Goal: Information Seeking & Learning: Check status

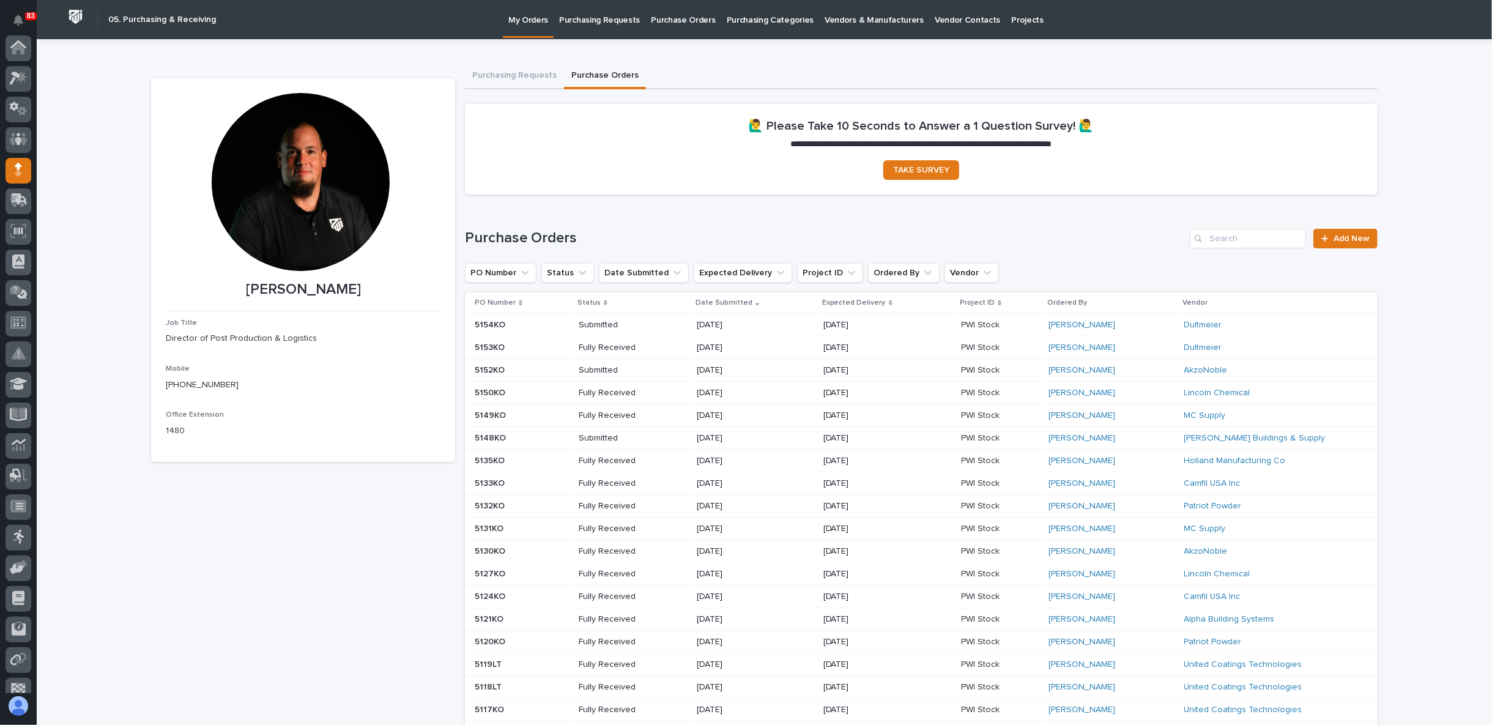
scroll to position [106, 0]
click at [15, 90] on icon at bounding box center [17, 96] width 15 height 12
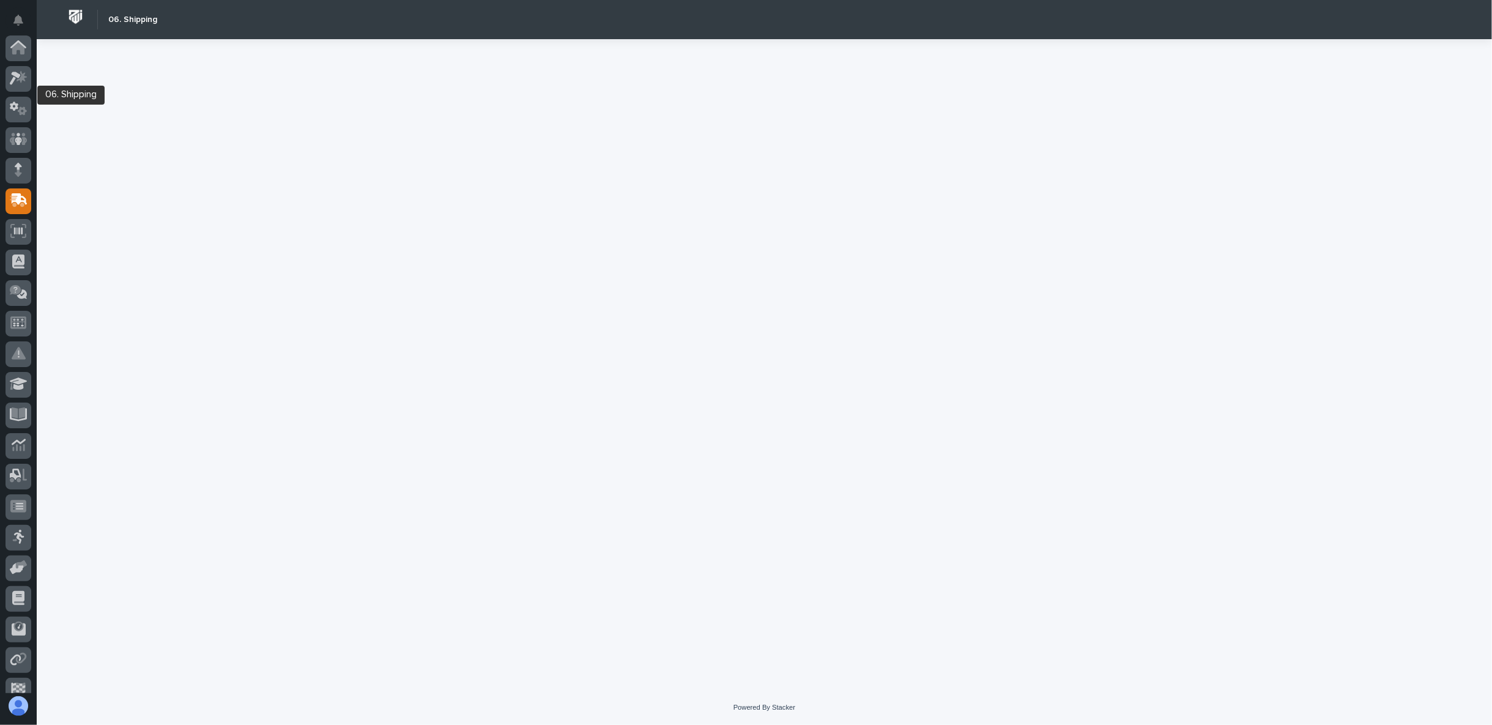
scroll to position [106, 0]
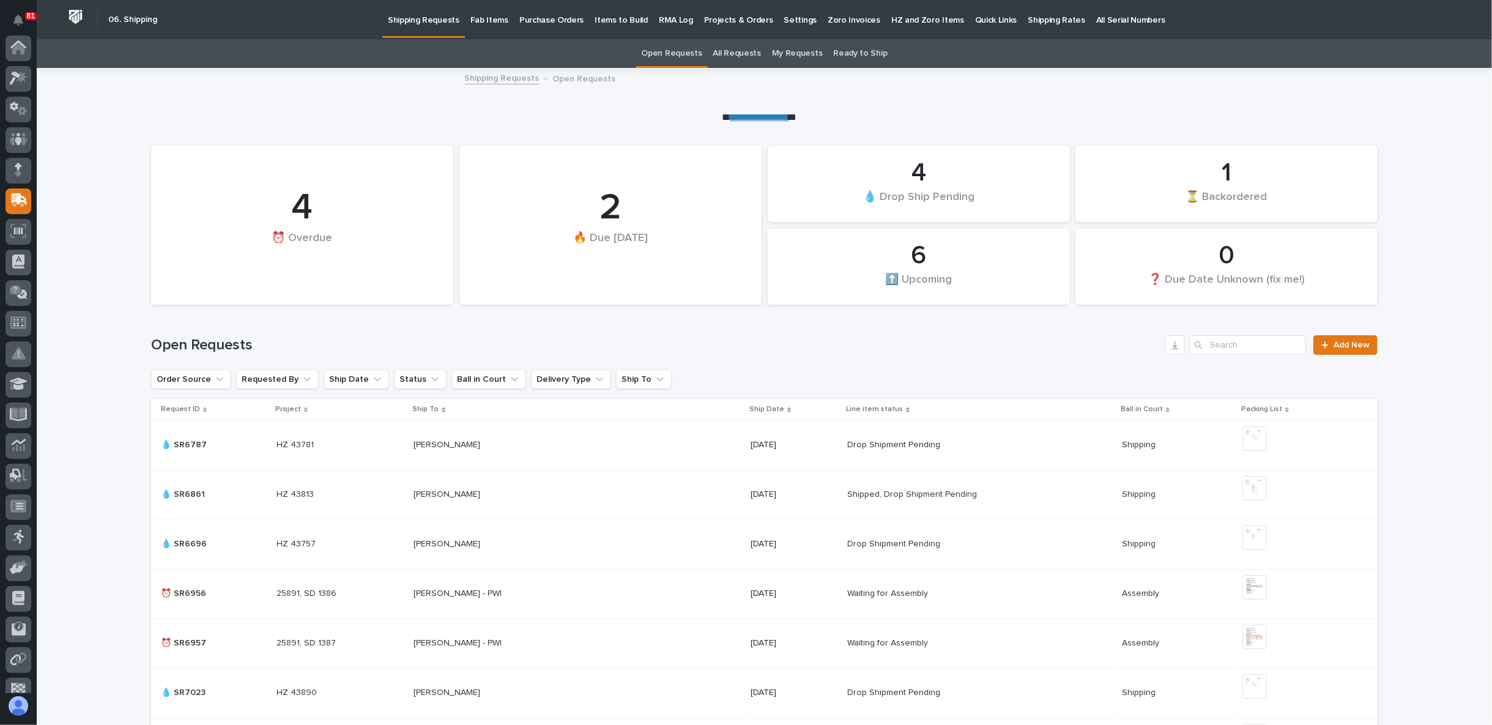
click at [472, 17] on p "Fab Items" at bounding box center [489, 13] width 38 height 26
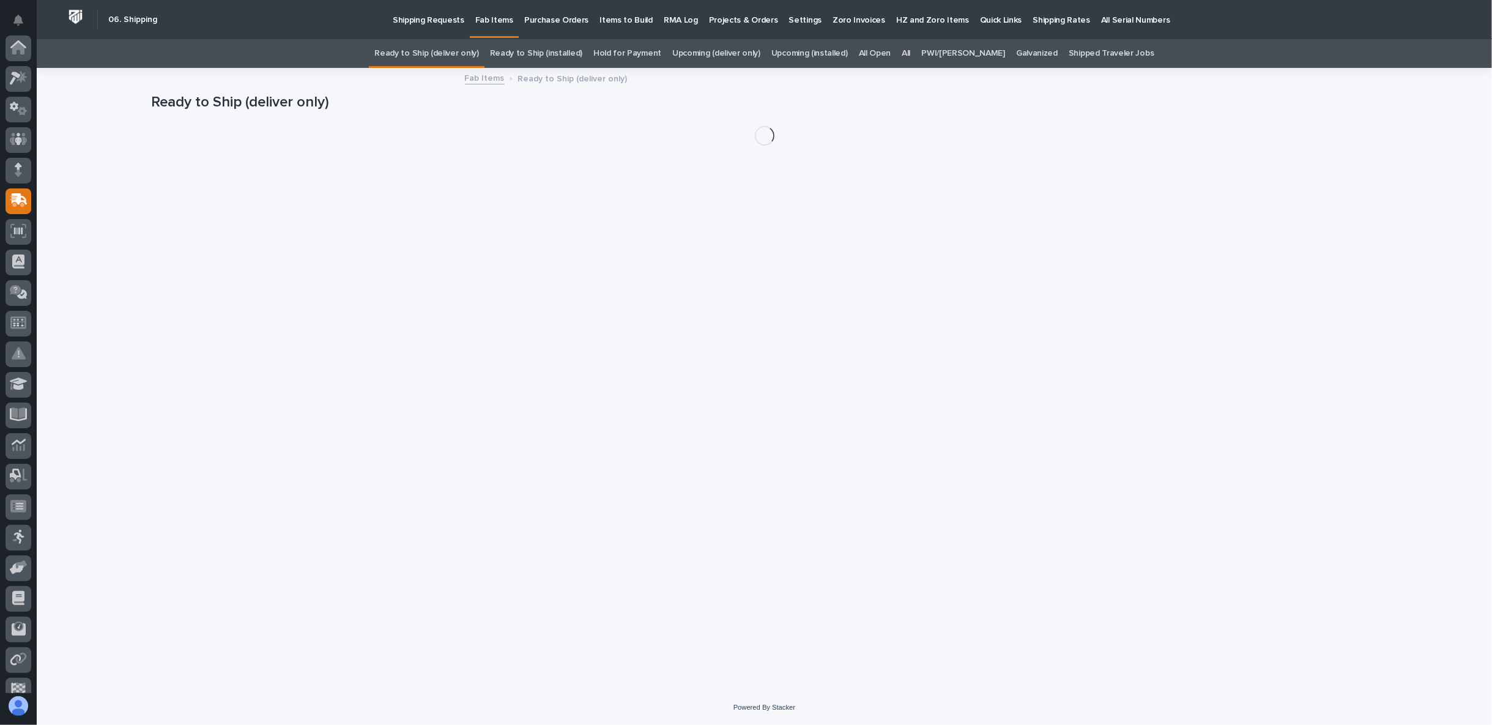
scroll to position [106, 0]
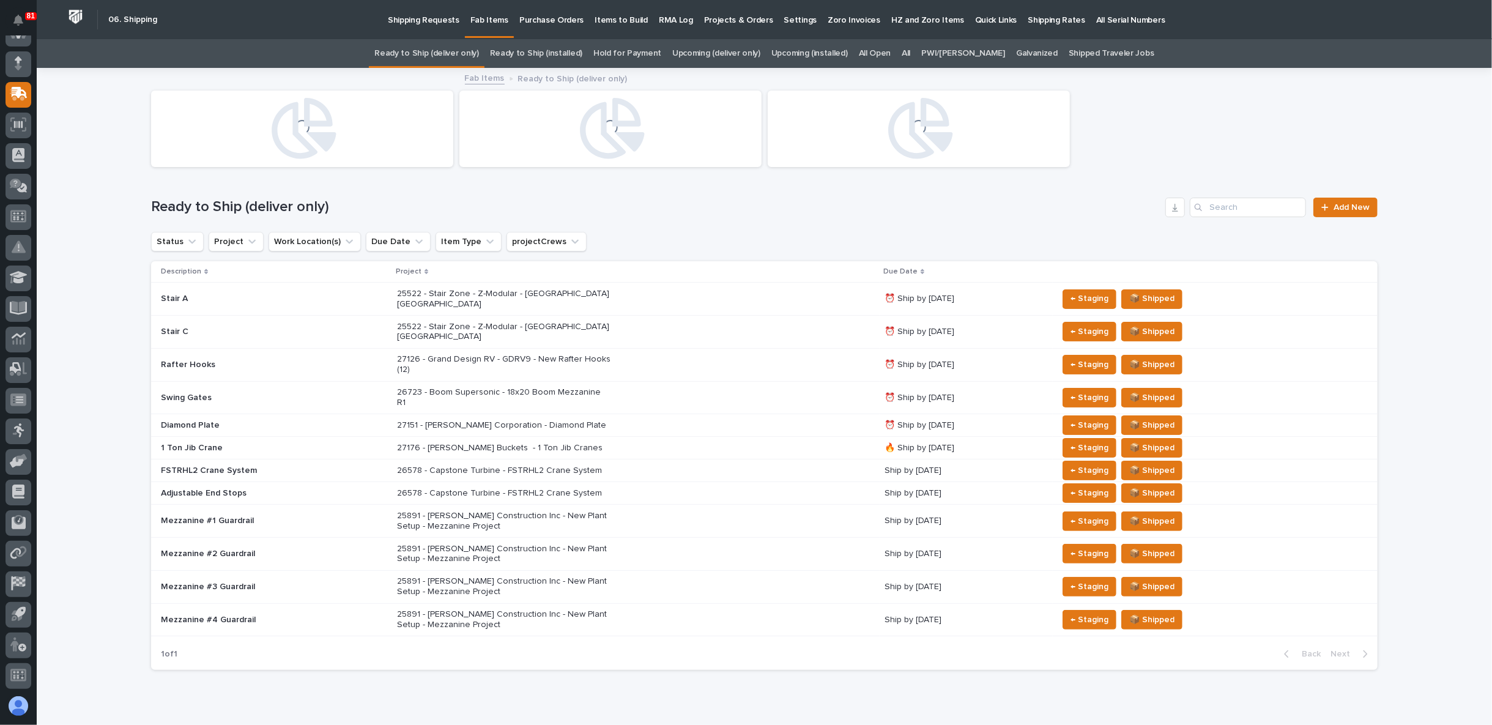
click at [910, 54] on div "All" at bounding box center [906, 53] width 20 height 29
click at [910, 53] on link "All" at bounding box center [905, 53] width 9 height 29
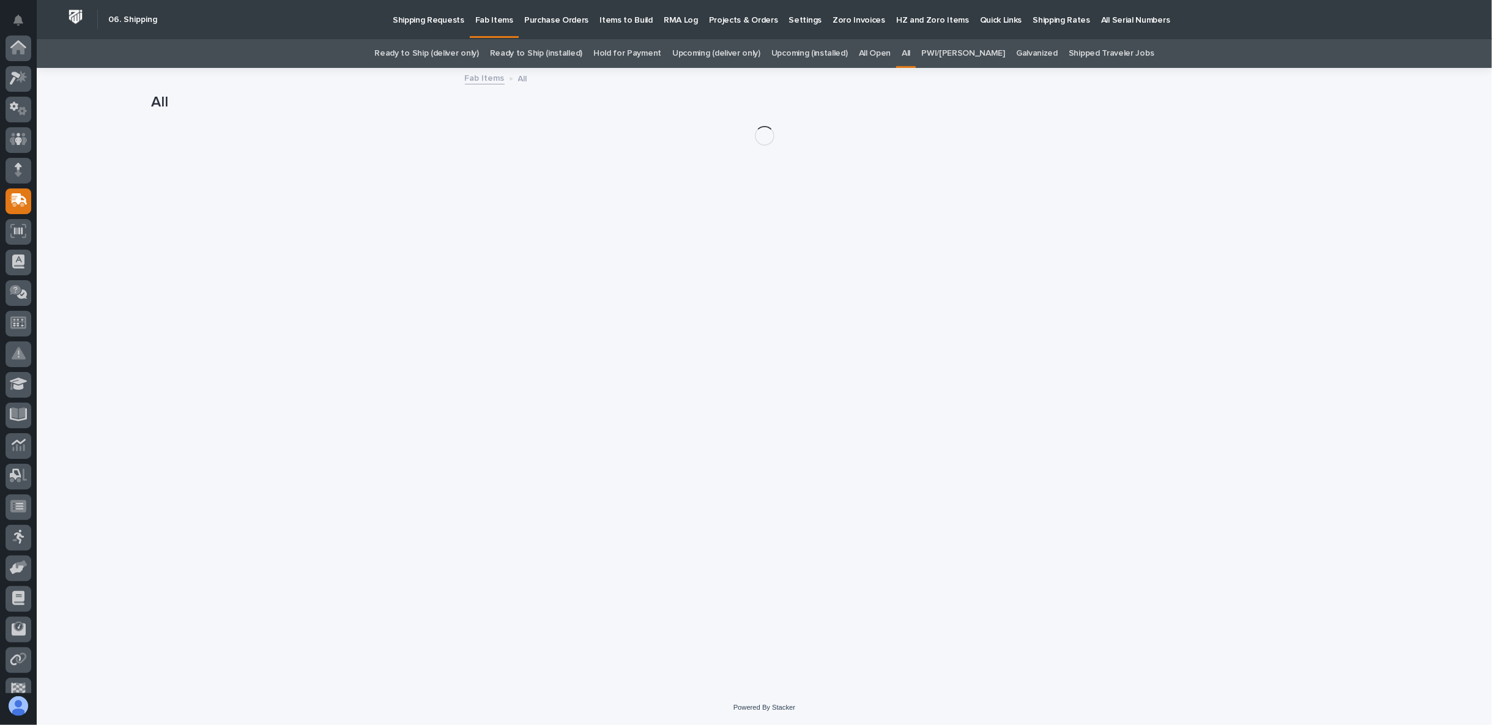
scroll to position [106, 0]
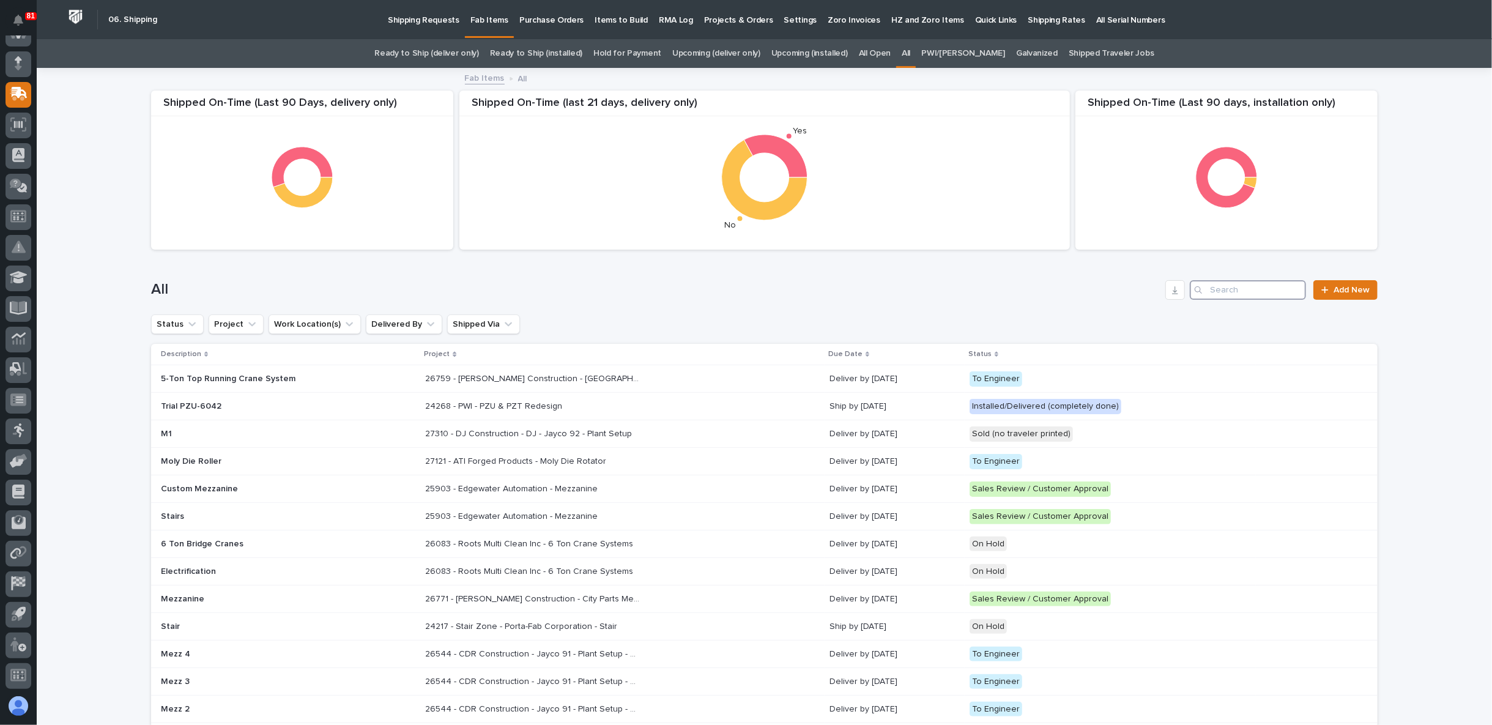
click at [1267, 289] on input "Search" at bounding box center [1247, 290] width 116 height 20
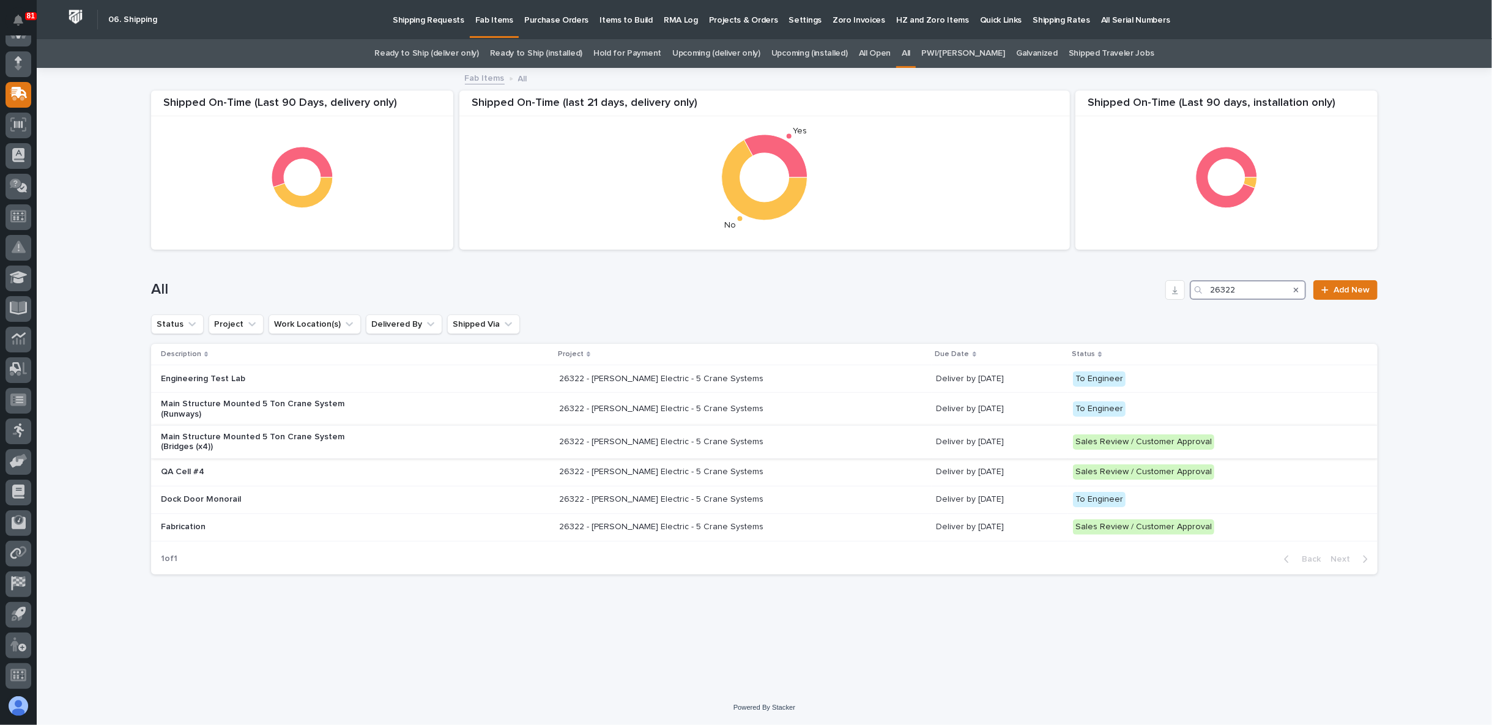
type input "26322"
click at [235, 432] on p "Main Structure Mounted 5 Ton Crane System (Bridges (x4))" at bounding box center [268, 442] width 214 height 21
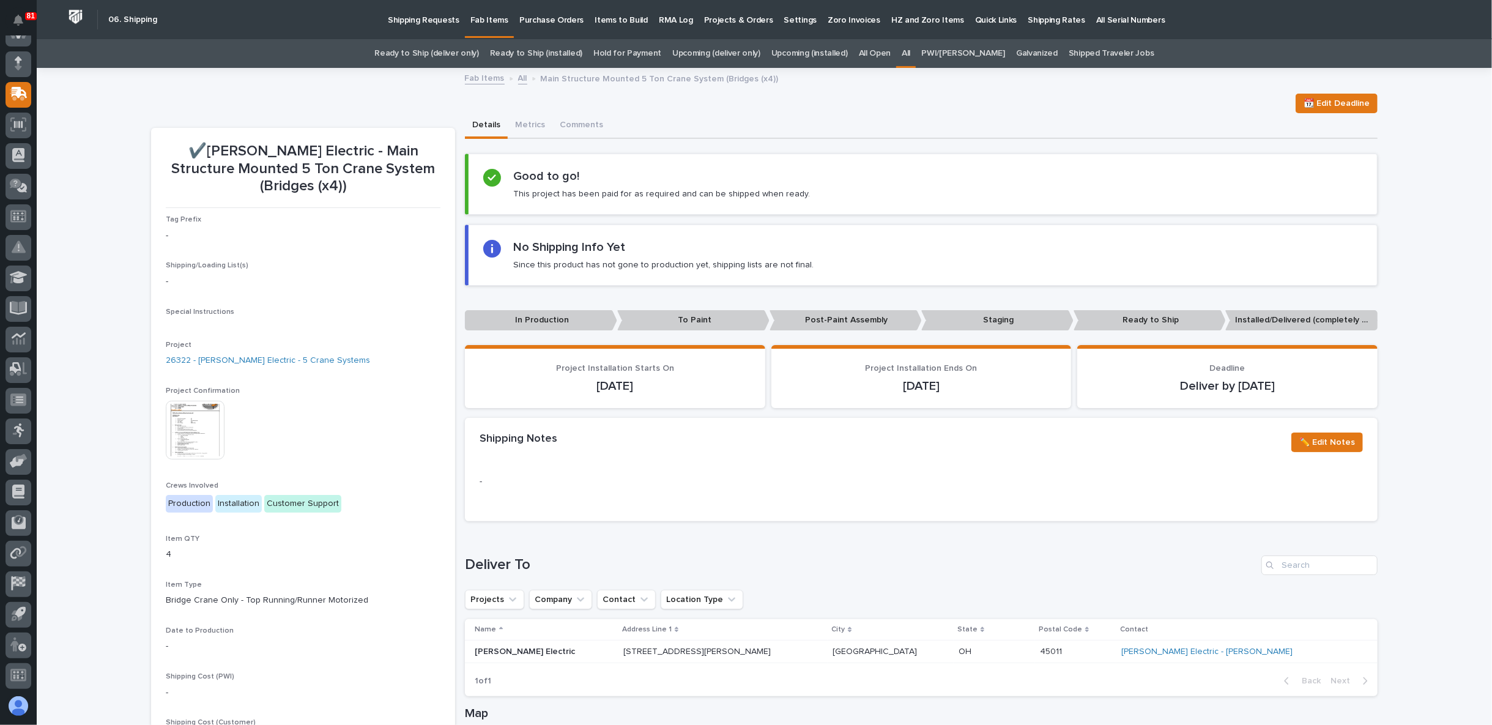
click at [122, 231] on div "Loading... Saving… Loading... Saving… ✔️Schneider Electric - Main Structure Mou…" at bounding box center [764, 550] width 1455 height 963
click at [177, 424] on img at bounding box center [195, 430] width 59 height 59
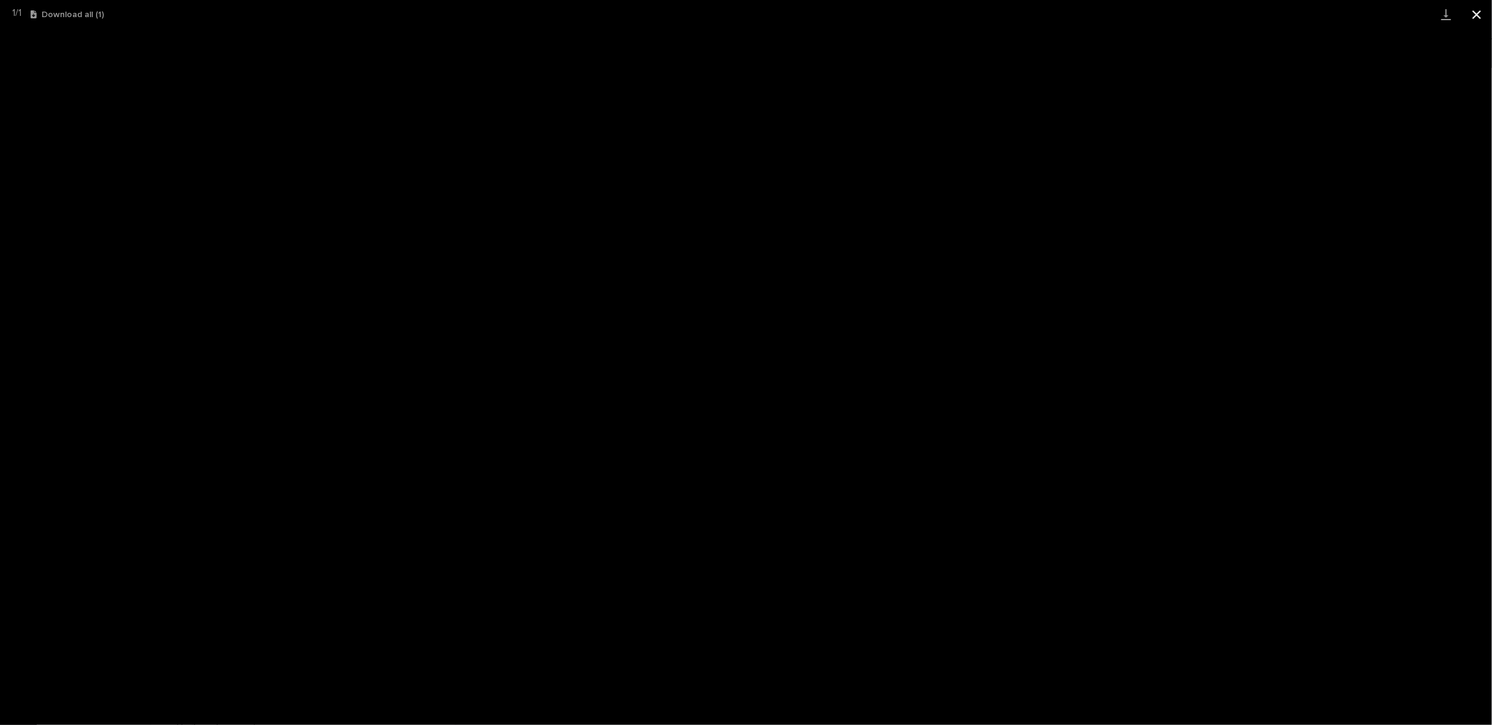
click at [1477, 13] on button "Close gallery" at bounding box center [1476, 14] width 31 height 29
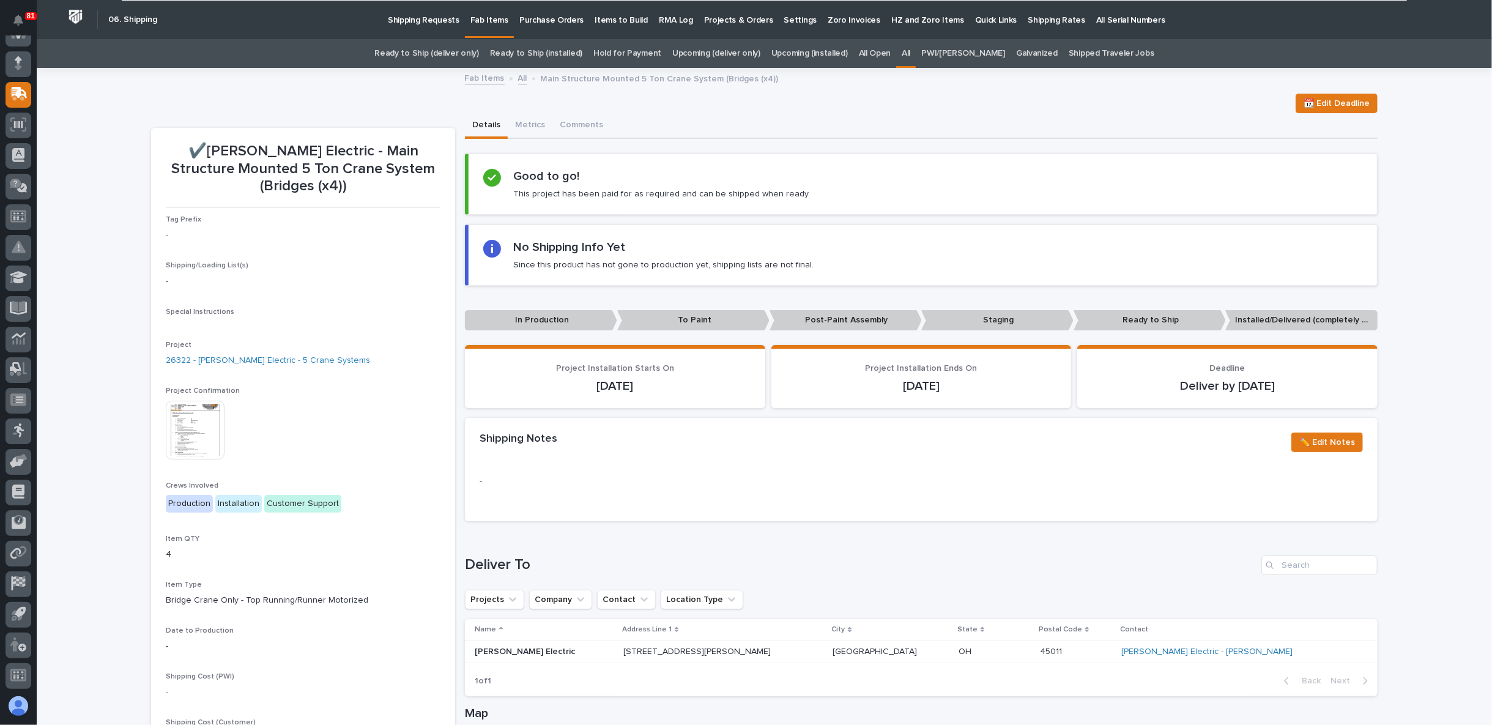
click at [56, 346] on div "Loading... Saving… Loading... Saving… ✔️Schneider Electric - Main Structure Mou…" at bounding box center [764, 550] width 1455 height 963
click at [169, 435] on img at bounding box center [195, 430] width 59 height 59
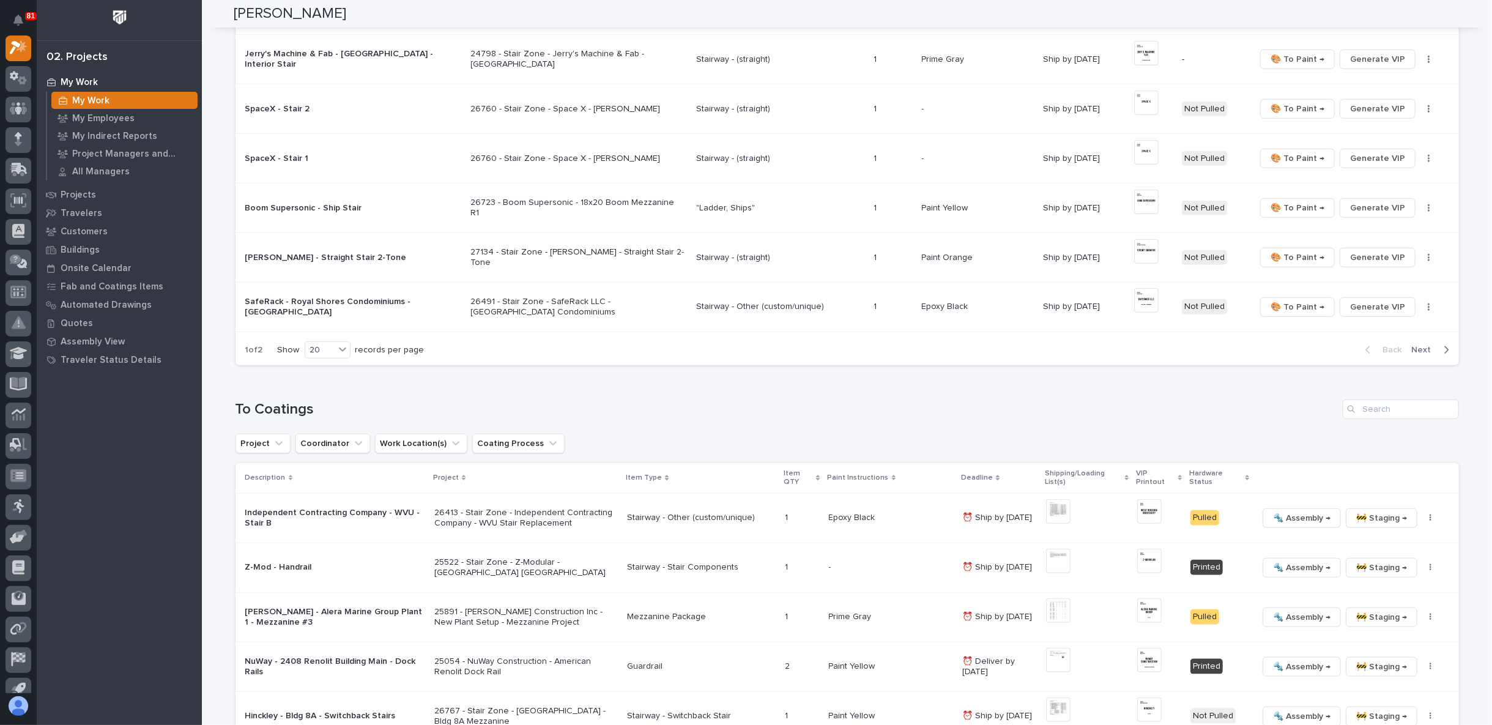
scroll to position [1087, 0]
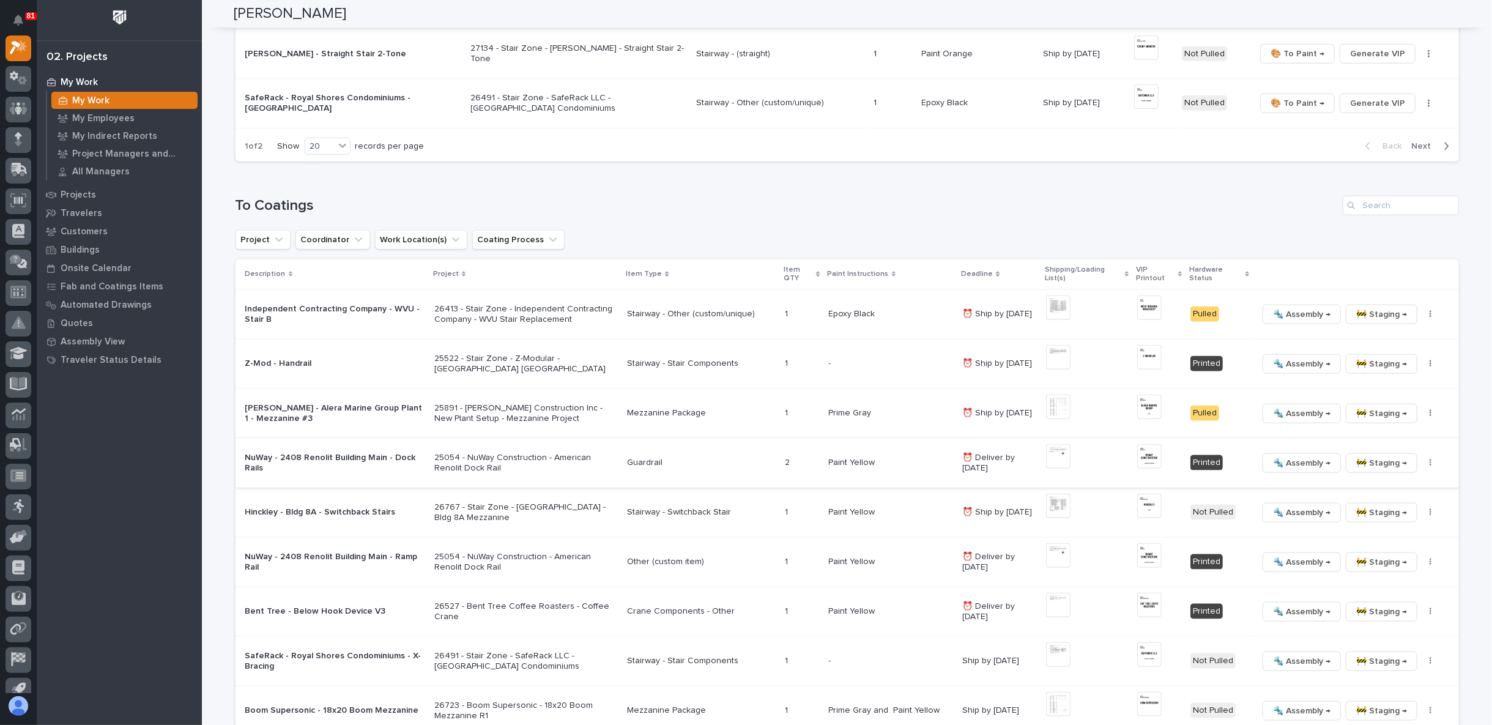
click at [1060, 453] on img at bounding box center [1058, 456] width 24 height 24
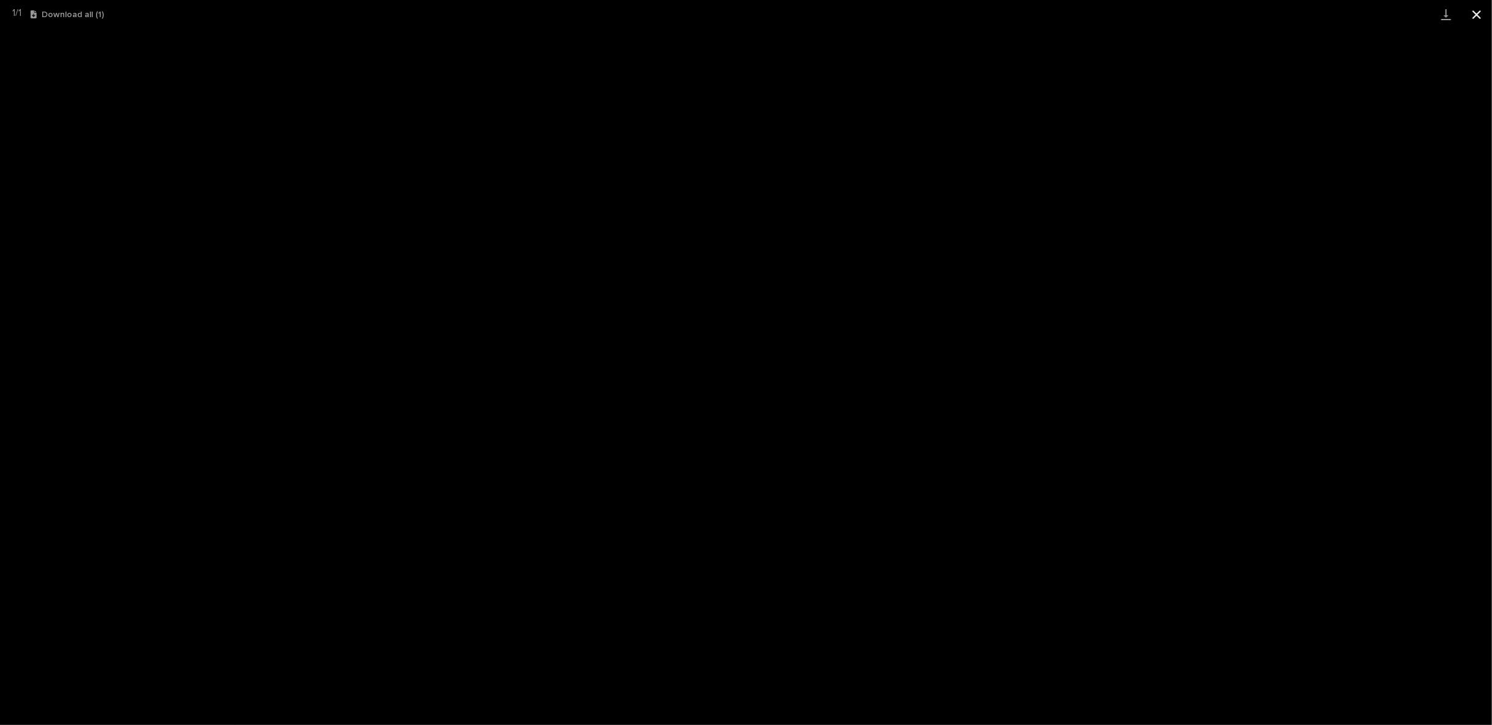
click at [1473, 13] on button "Close gallery" at bounding box center [1476, 14] width 31 height 29
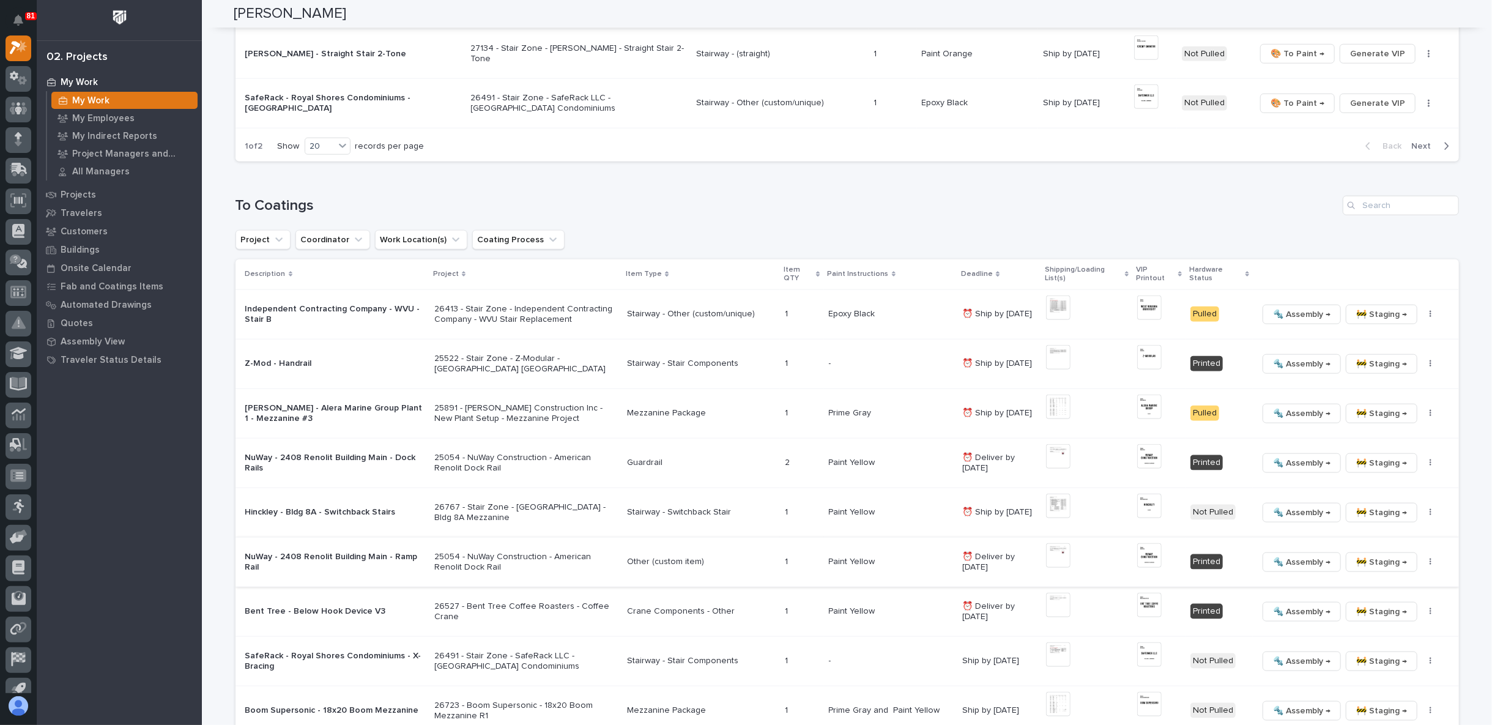
click at [1067, 555] on img at bounding box center [1058, 555] width 24 height 24
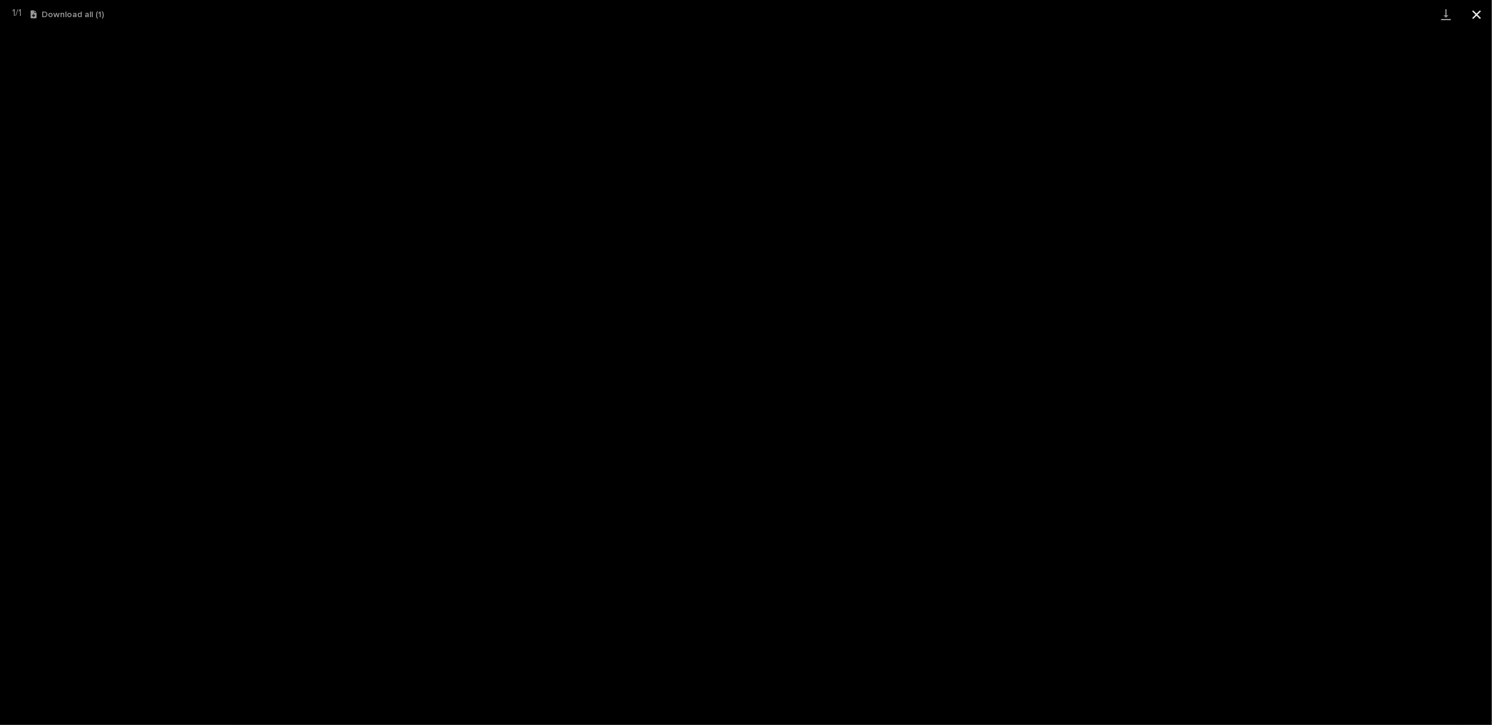
click at [1480, 16] on button "Close gallery" at bounding box center [1476, 14] width 31 height 29
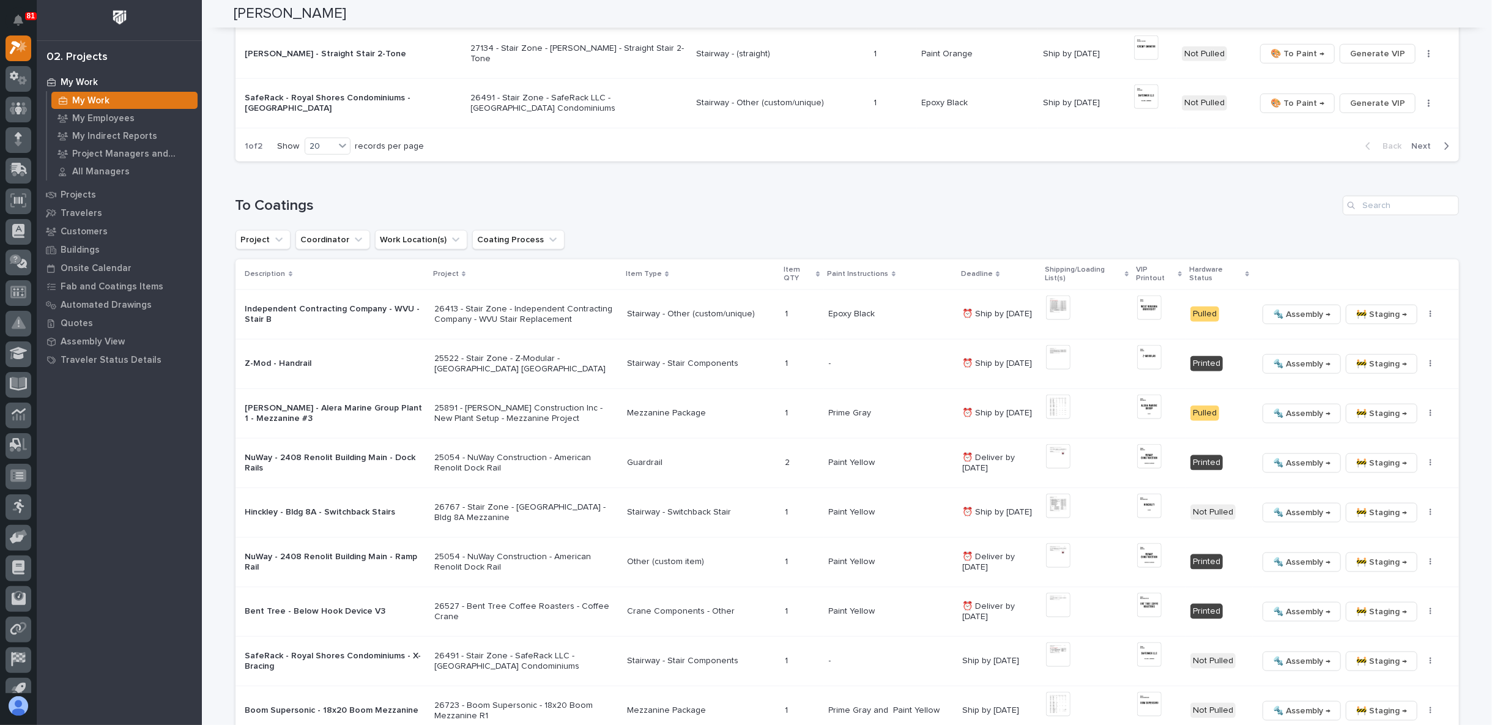
click at [512, 552] on p "25054 - NuWay Construction - American Renolit Dock Rail" at bounding box center [525, 562] width 183 height 21
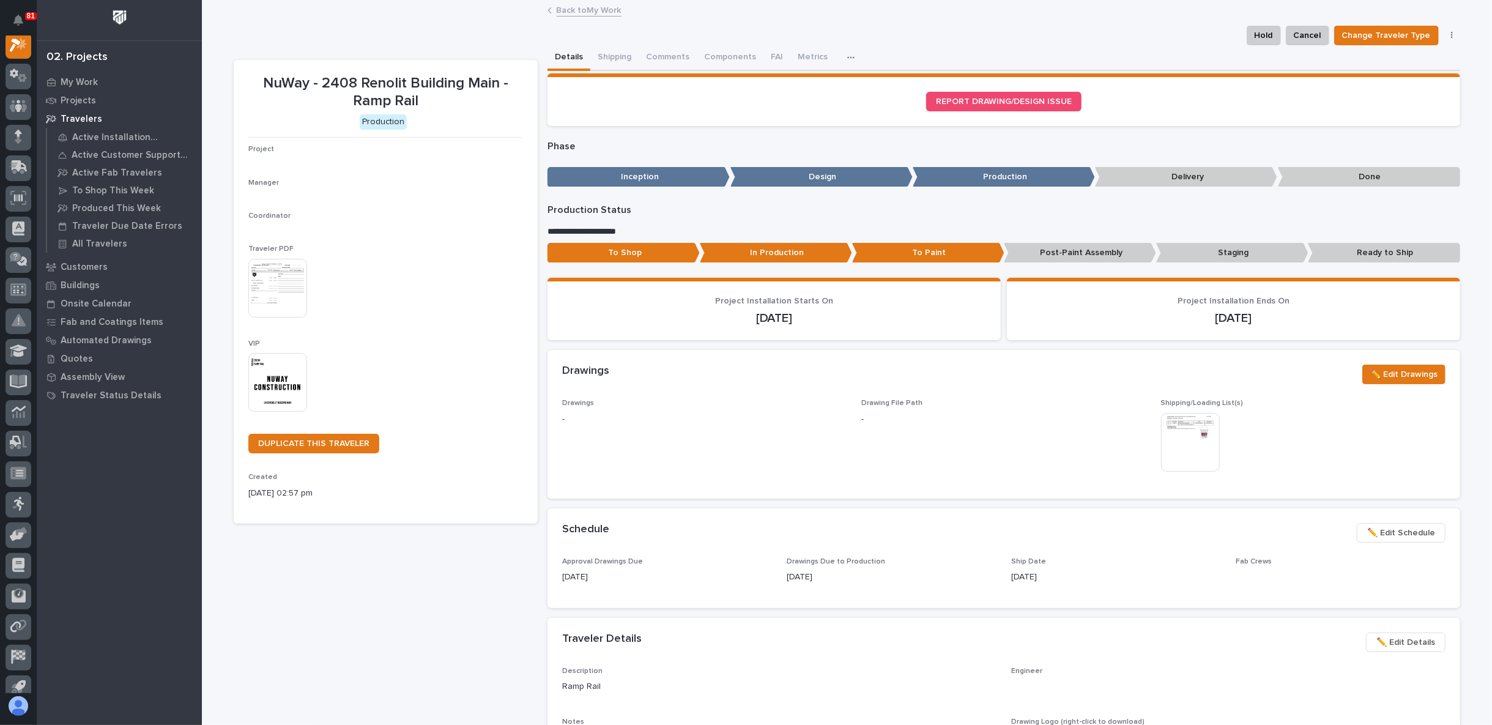
scroll to position [31, 0]
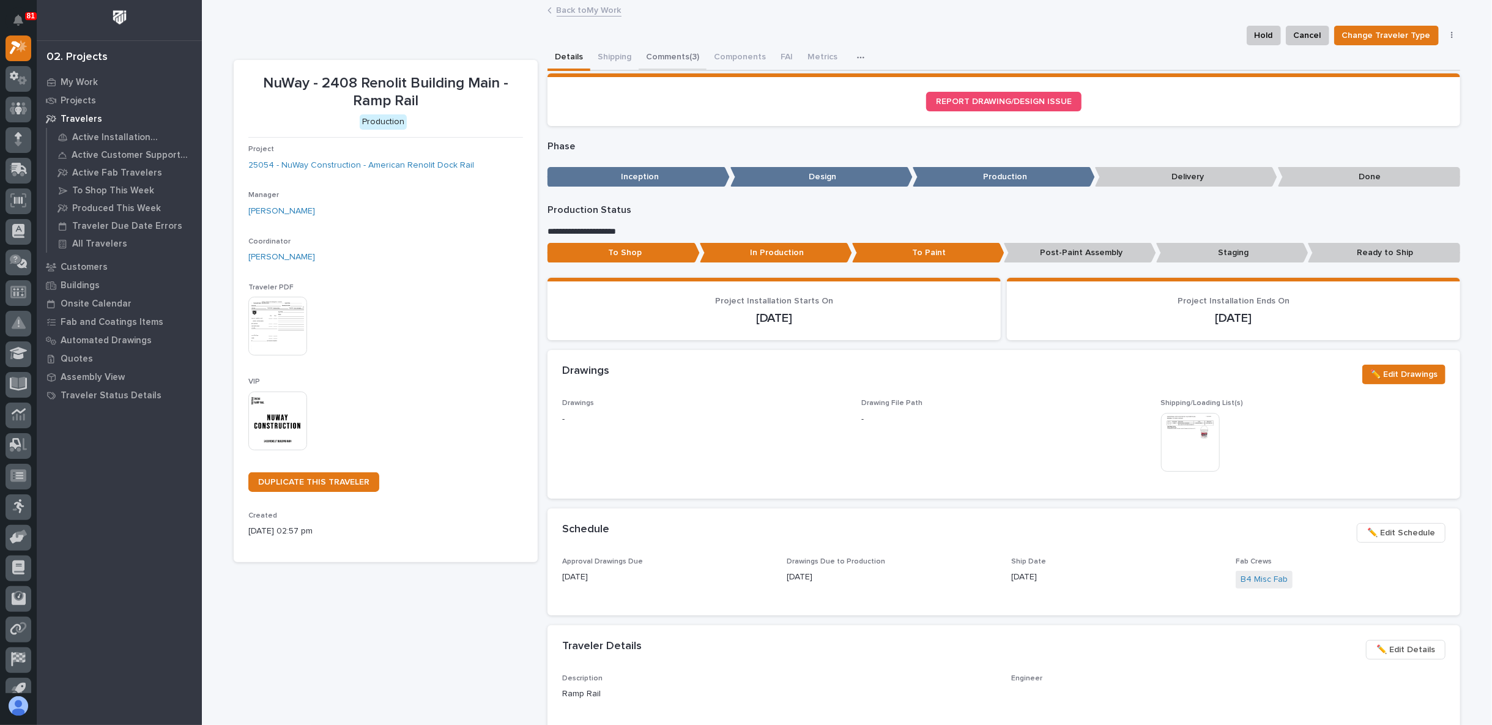
click at [672, 58] on button "Comments (3)" at bounding box center [672, 58] width 68 height 26
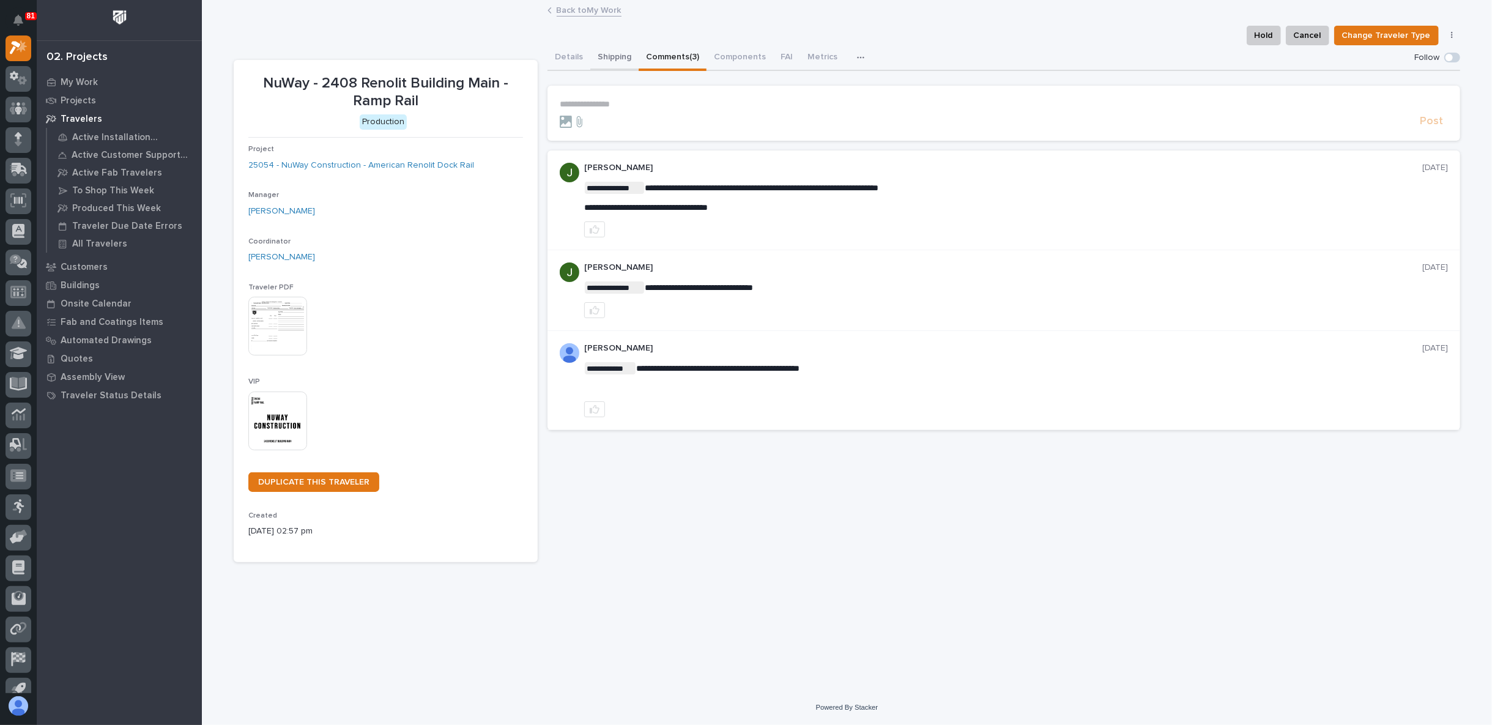
click at [608, 59] on button "Shipping" at bounding box center [614, 58] width 48 height 26
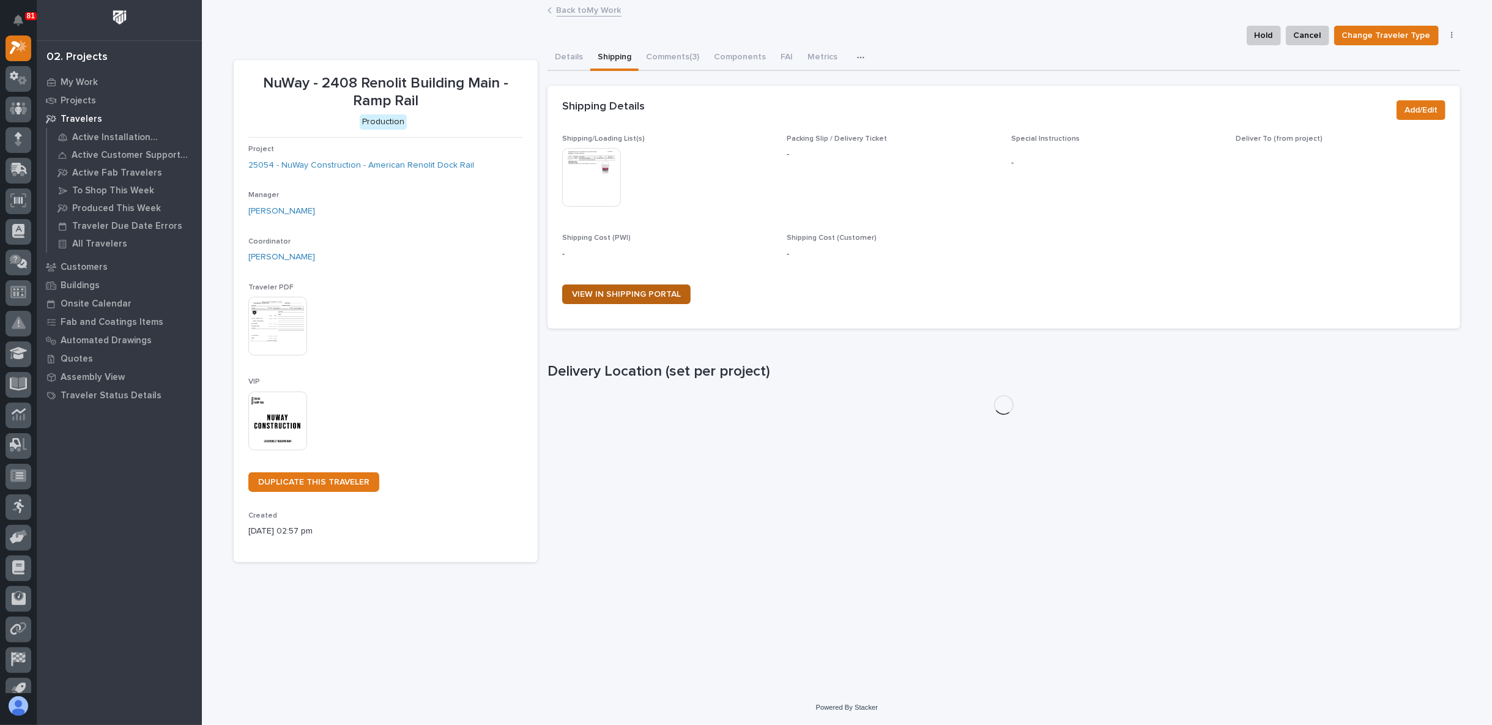
click at [632, 290] on span "VIEW IN SHIPPING PORTAL" at bounding box center [626, 294] width 109 height 9
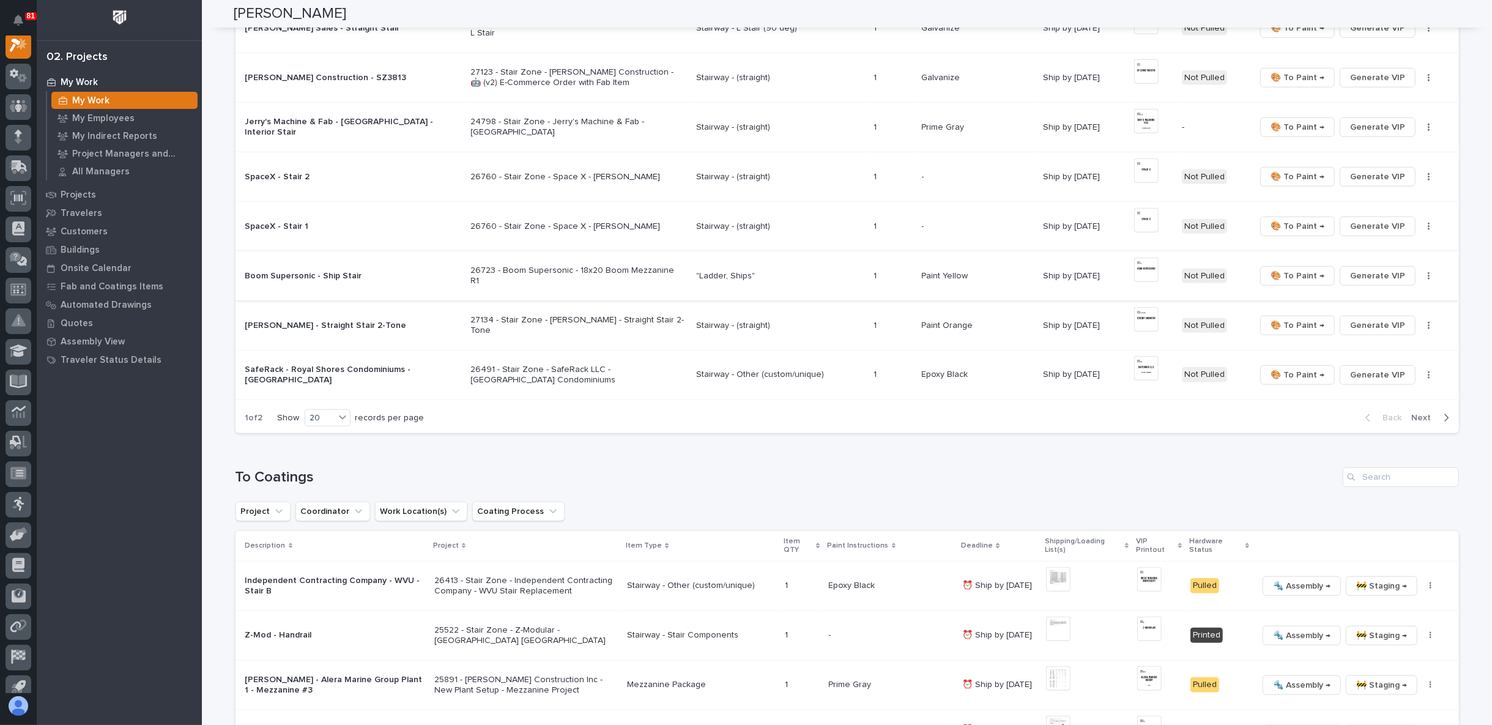
scroll to position [1155, 0]
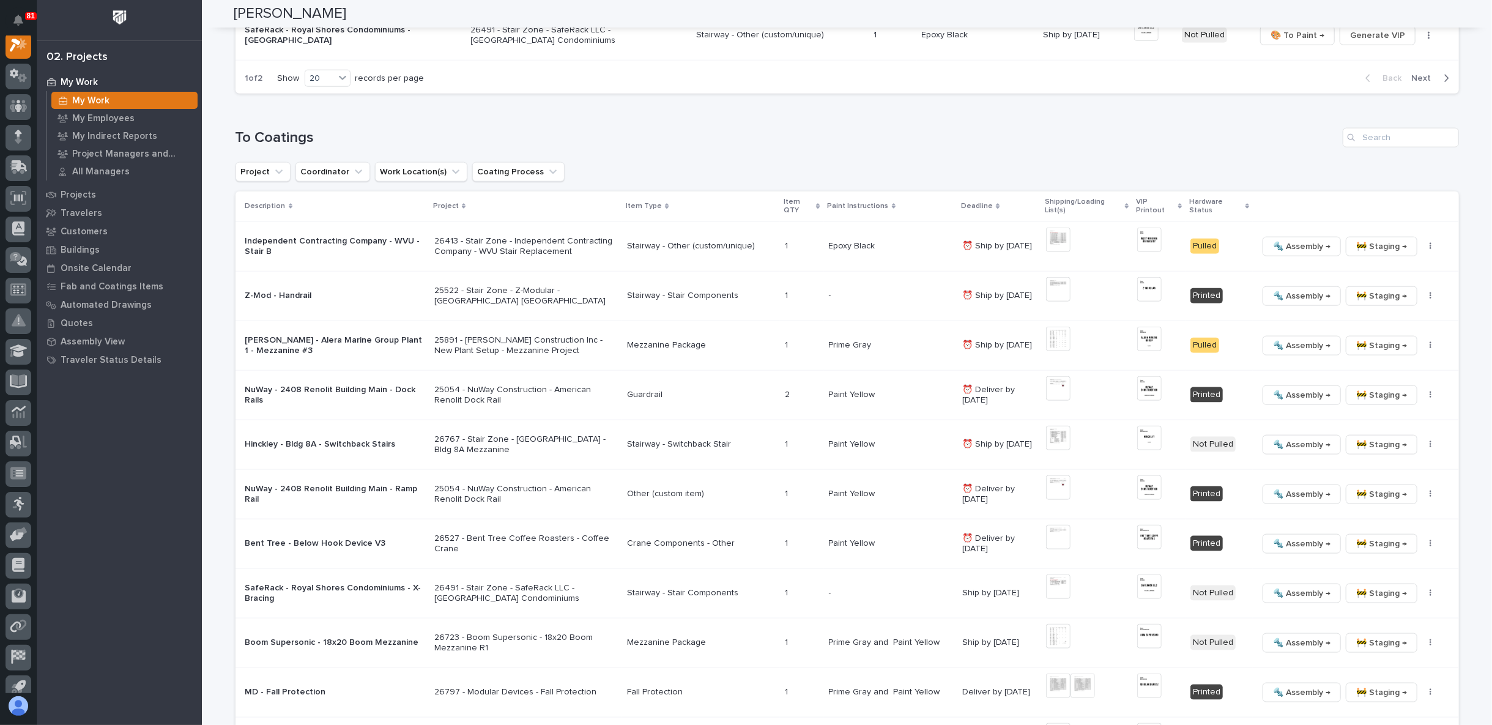
click at [307, 335] on p "[PERSON_NAME] - Alera Marine Group Plant 1 - Mezzanine #3" at bounding box center [334, 345] width 179 height 21
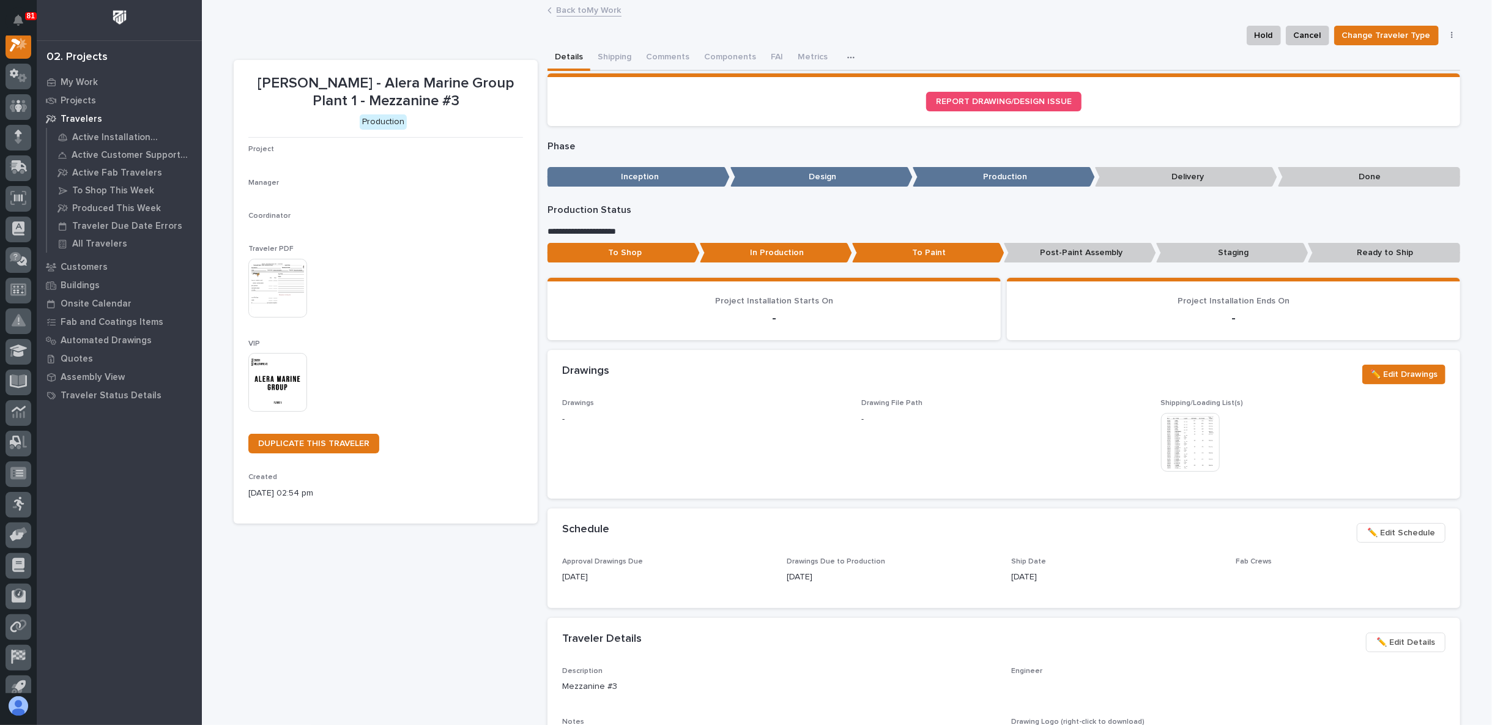
scroll to position [31, 0]
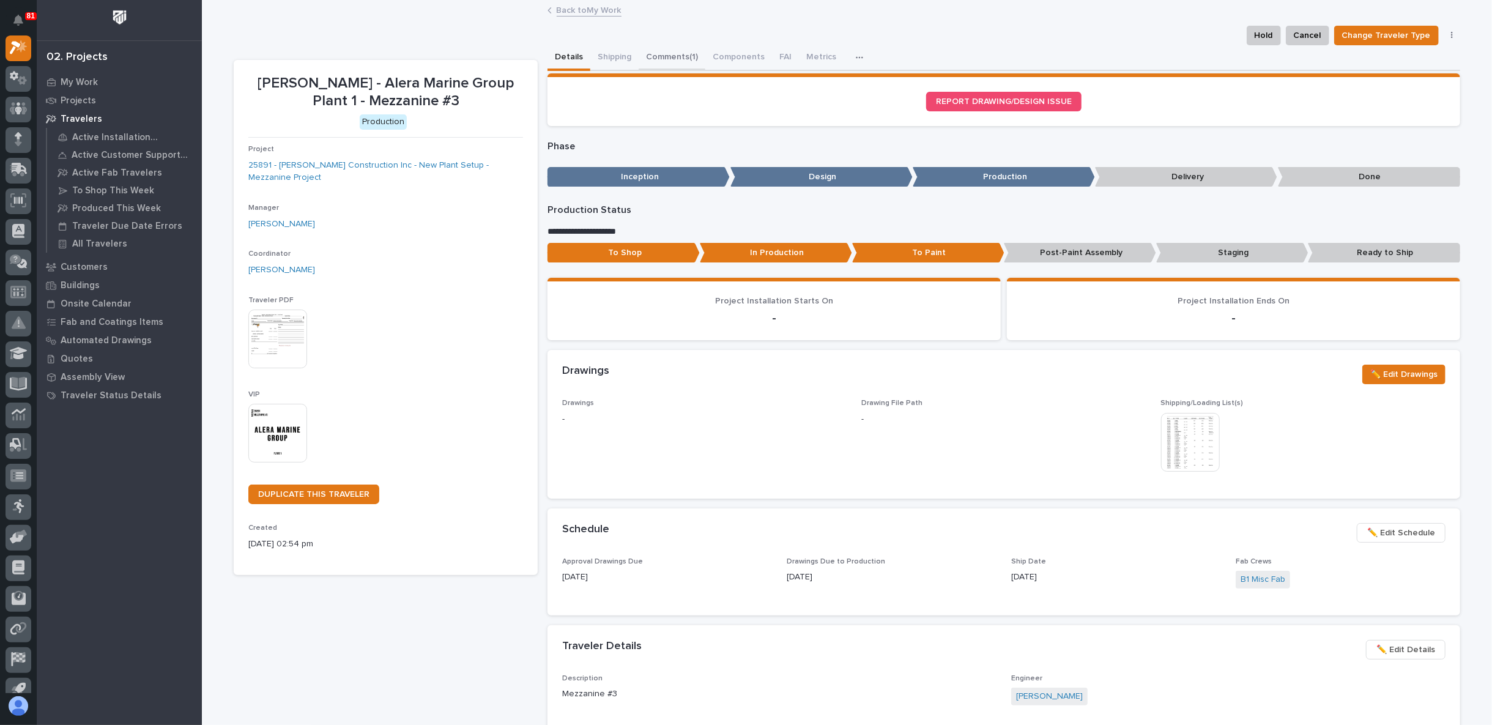
click at [686, 60] on button "Comments (1)" at bounding box center [671, 58] width 67 height 26
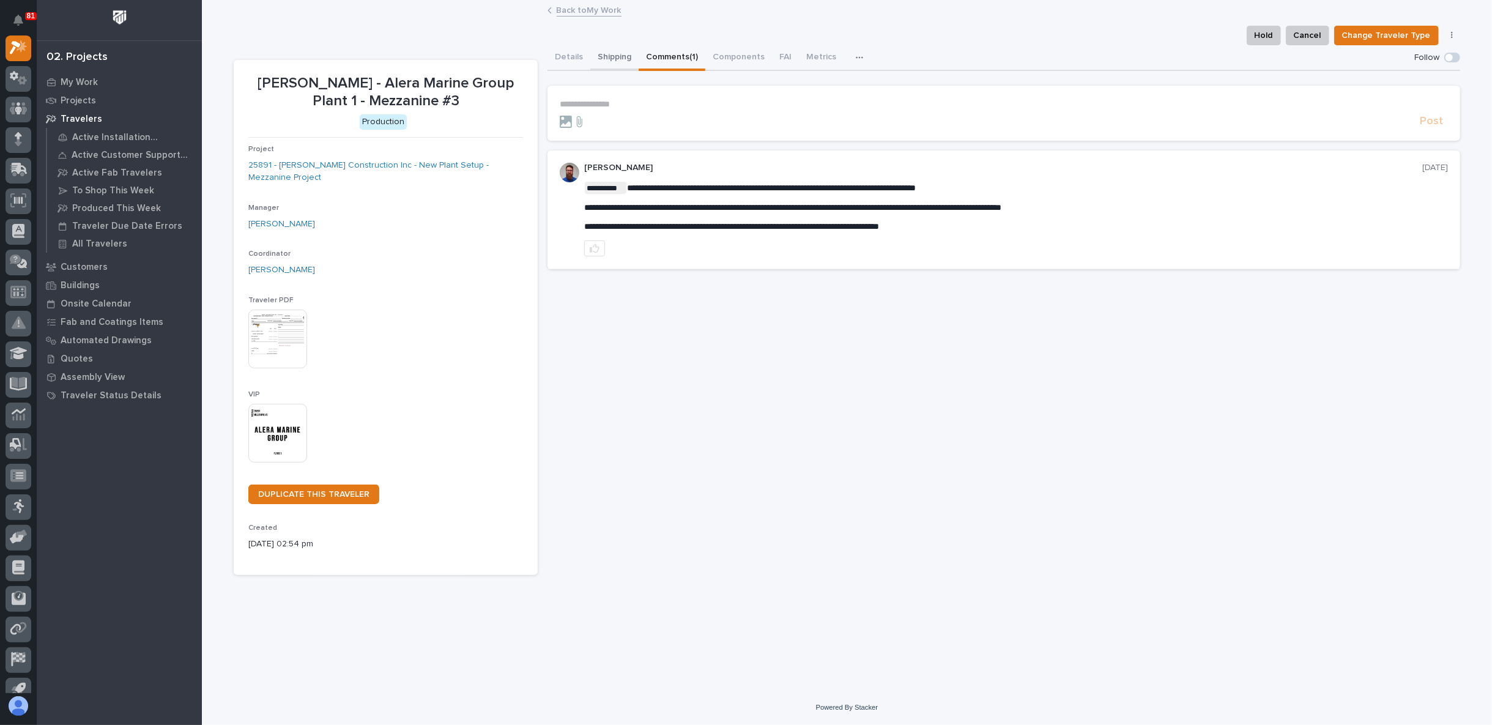
click at [619, 56] on button "Shipping" at bounding box center [614, 58] width 48 height 26
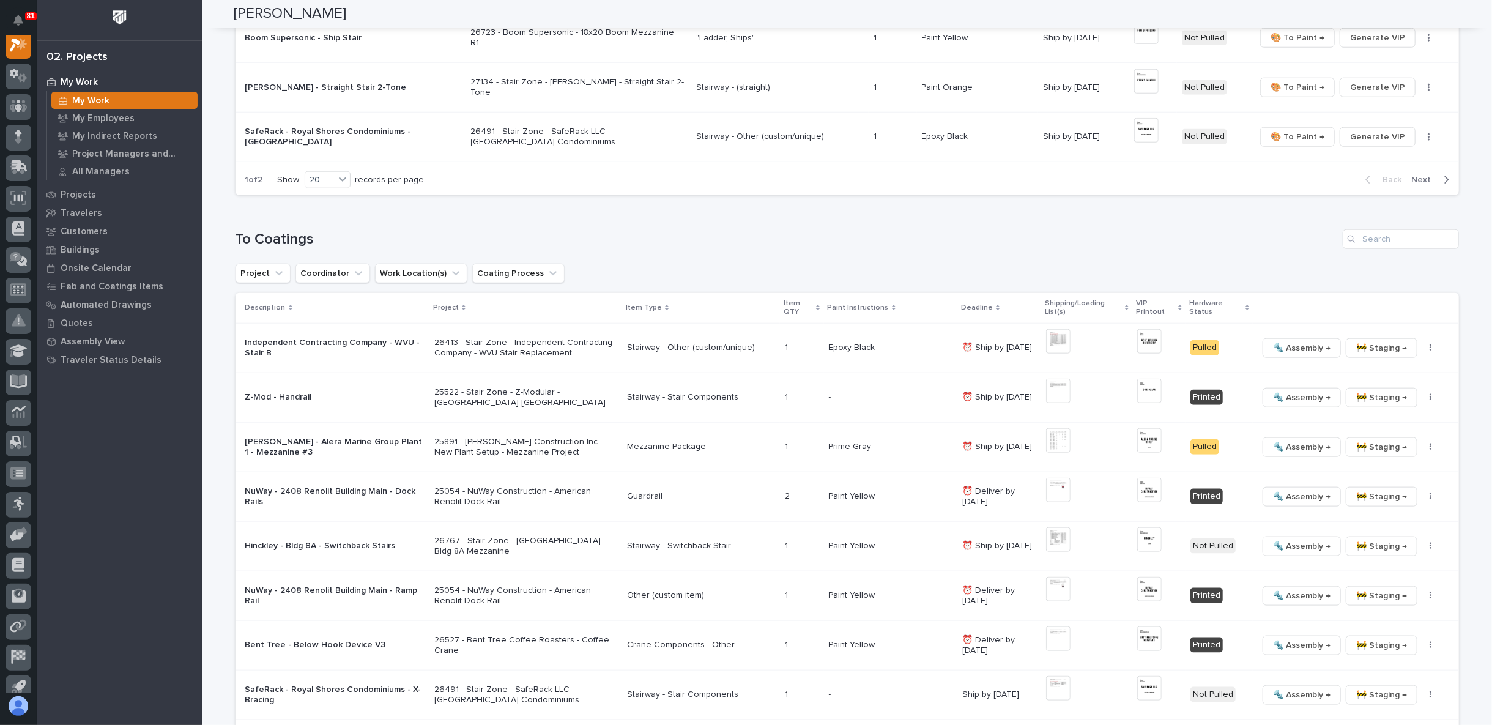
scroll to position [1155, 0]
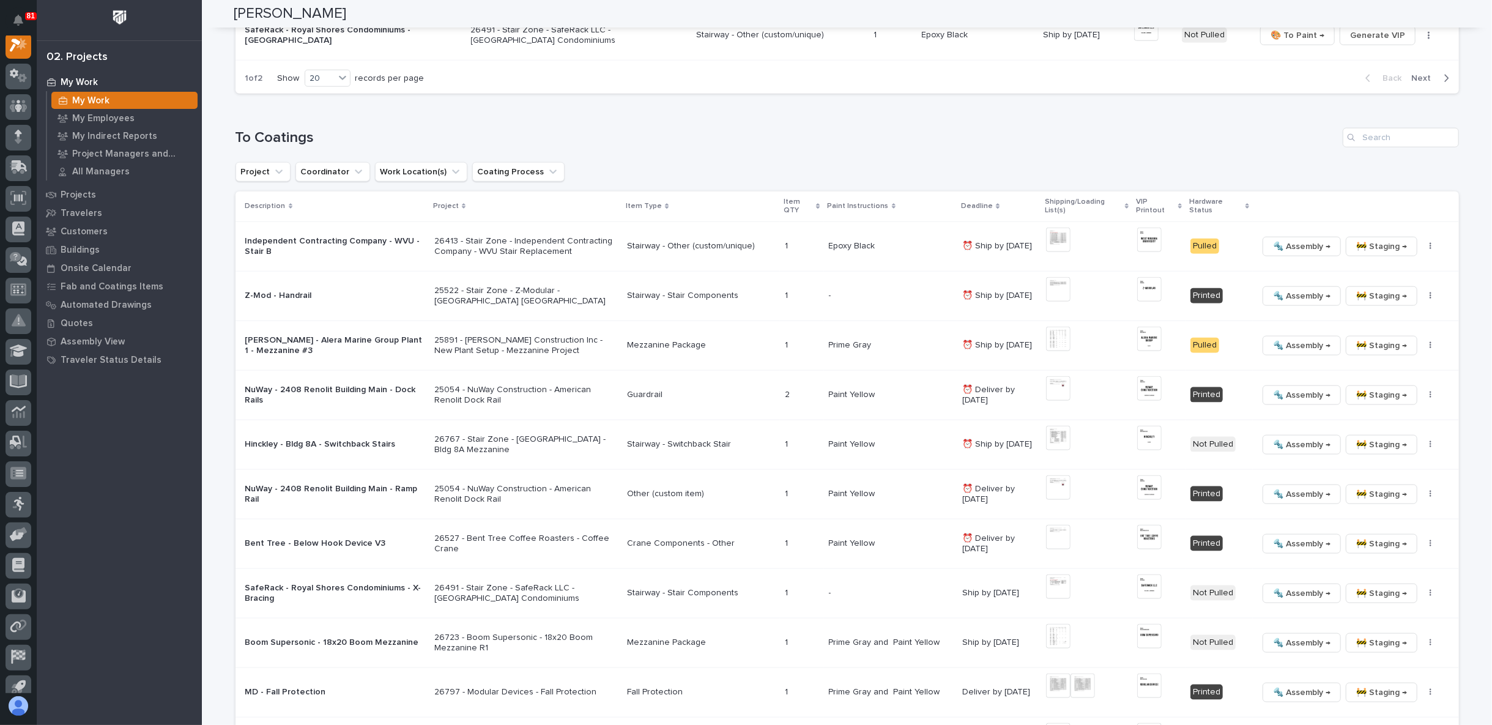
click at [473, 385] on p "25054 - NuWay Construction - American Renolit Dock Rail" at bounding box center [525, 395] width 183 height 21
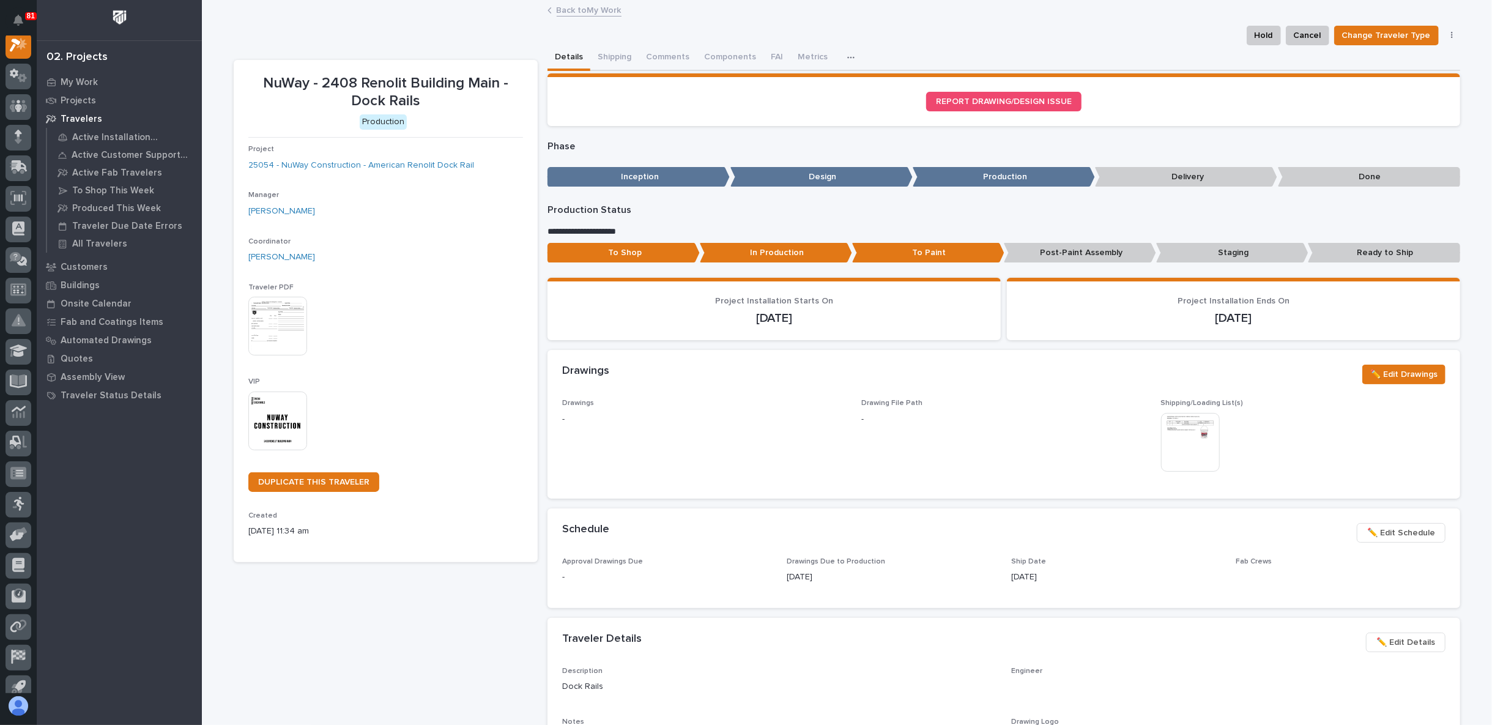
scroll to position [31, 0]
click at [660, 57] on button "Comments (1)" at bounding box center [671, 58] width 67 height 26
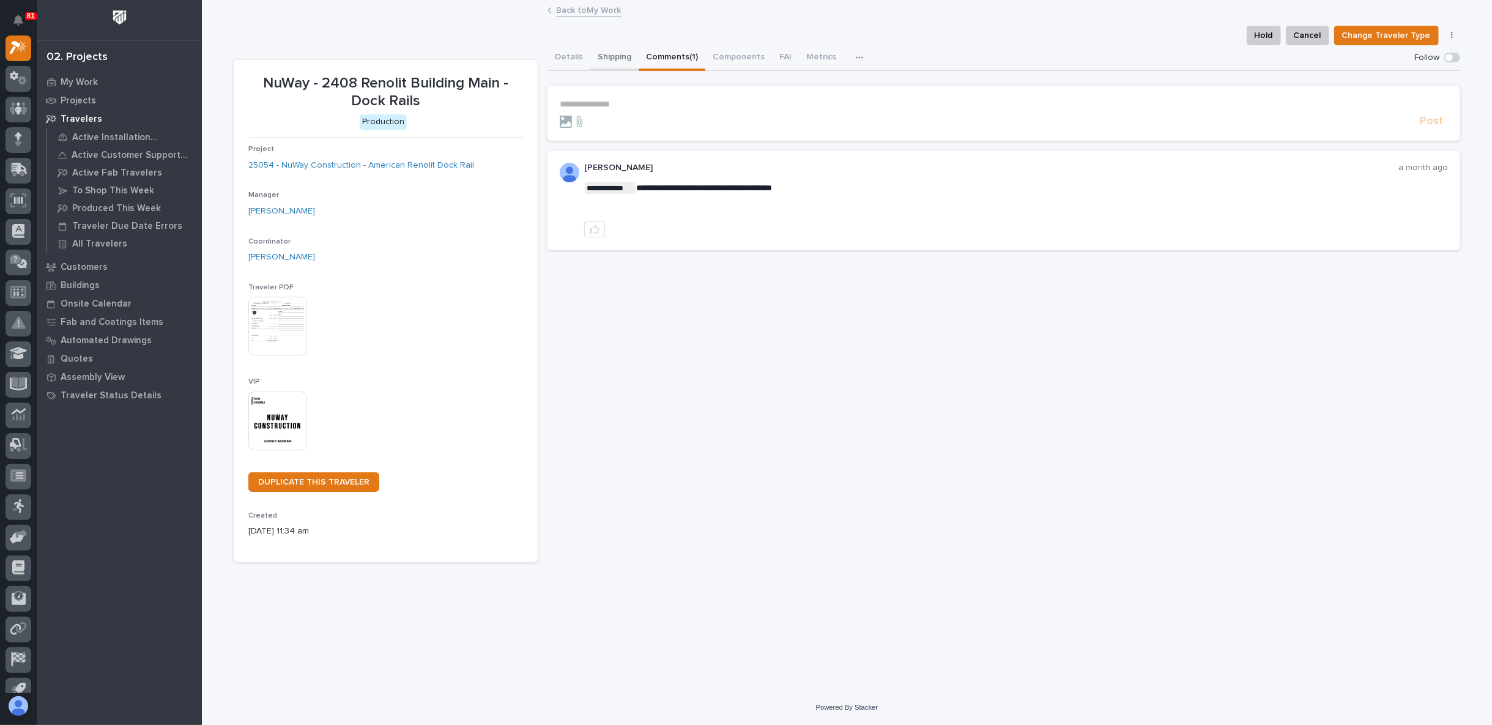
click at [605, 64] on button "Shipping" at bounding box center [614, 58] width 48 height 26
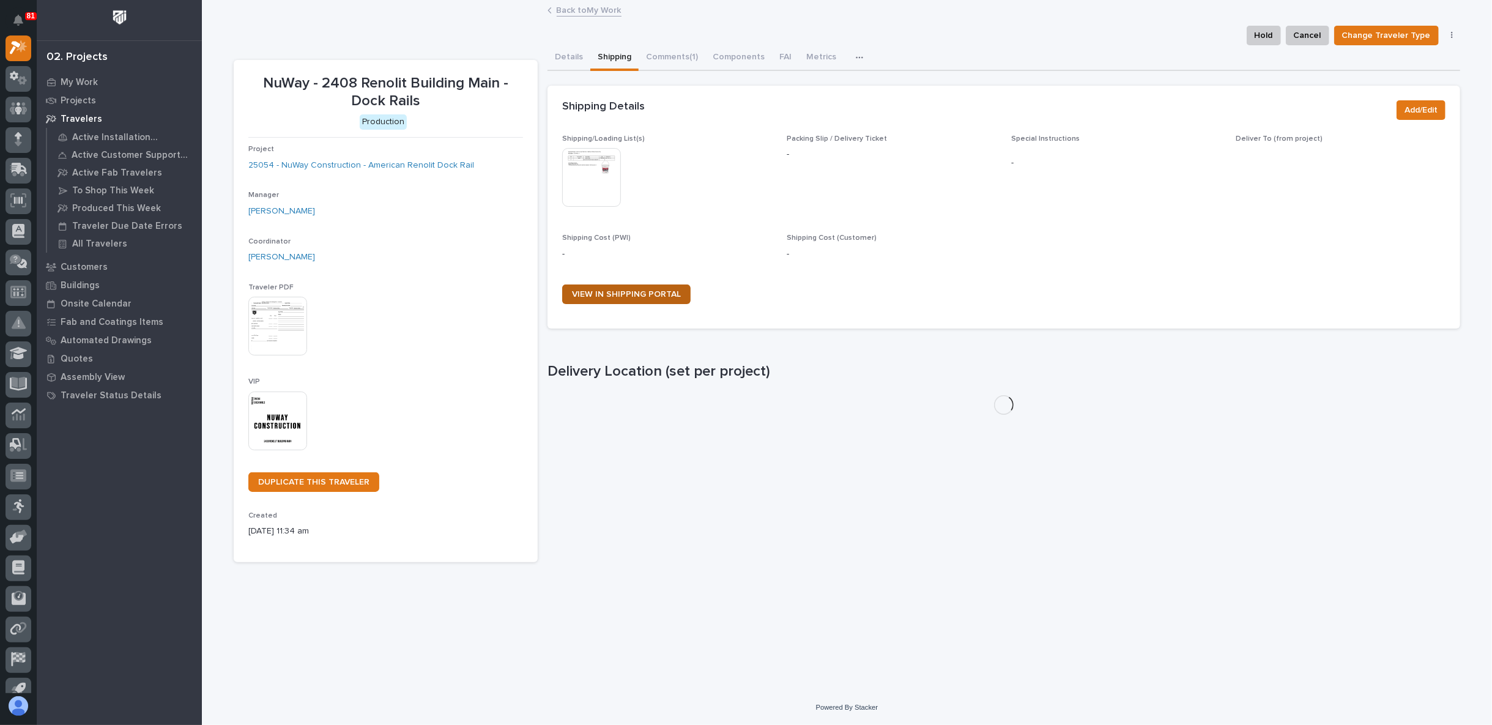
click at [625, 287] on link "VIEW IN SHIPPING PORTAL" at bounding box center [626, 294] width 128 height 20
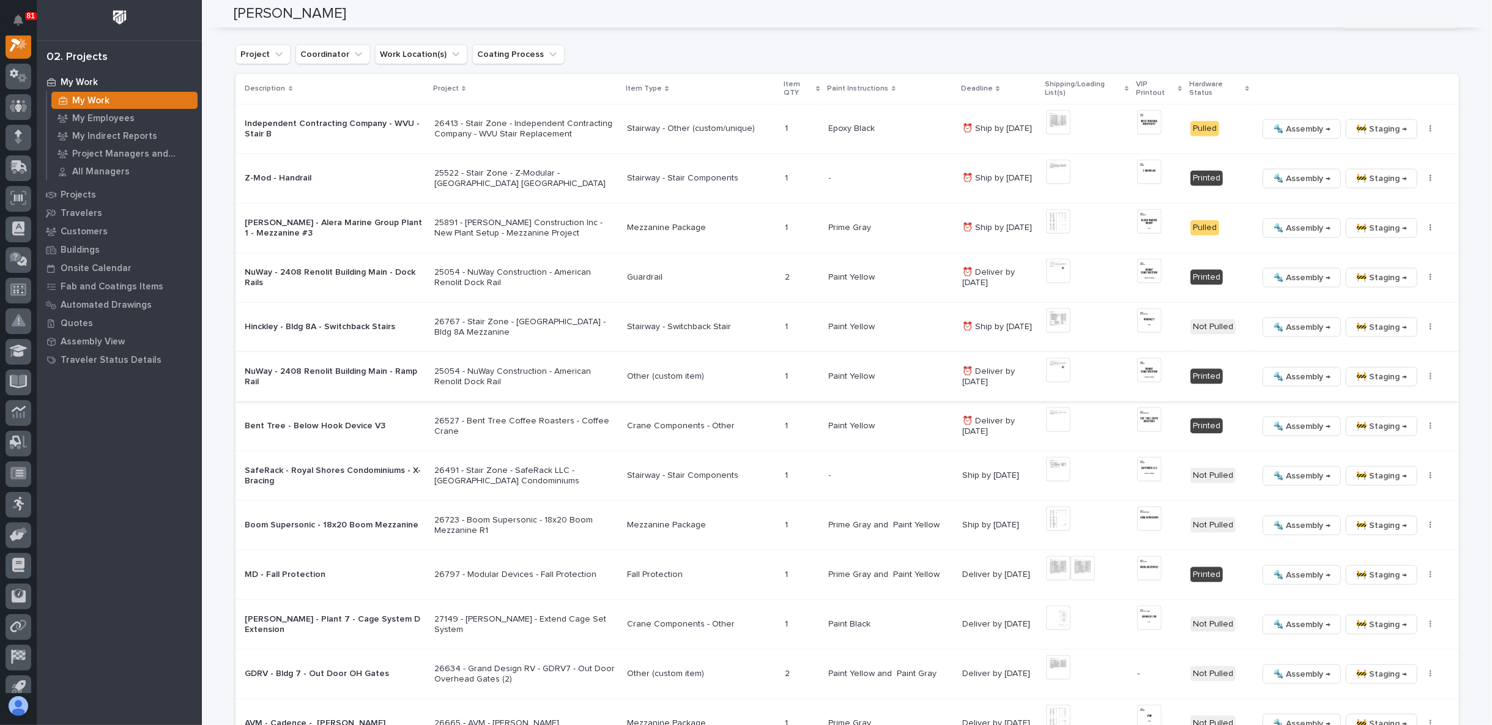
scroll to position [1291, 0]
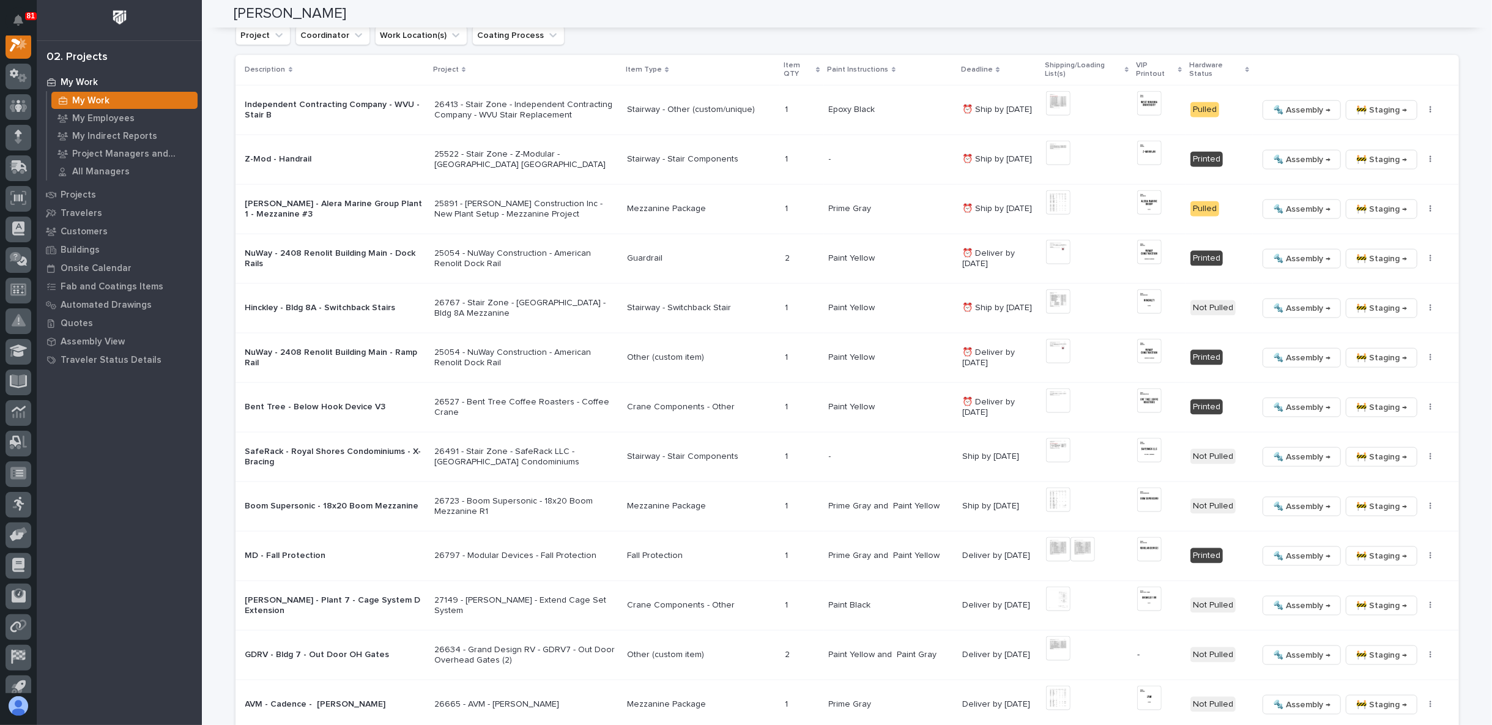
click at [494, 349] on p "25054 - NuWay Construction - American Renolit Dock Rail" at bounding box center [525, 357] width 183 height 21
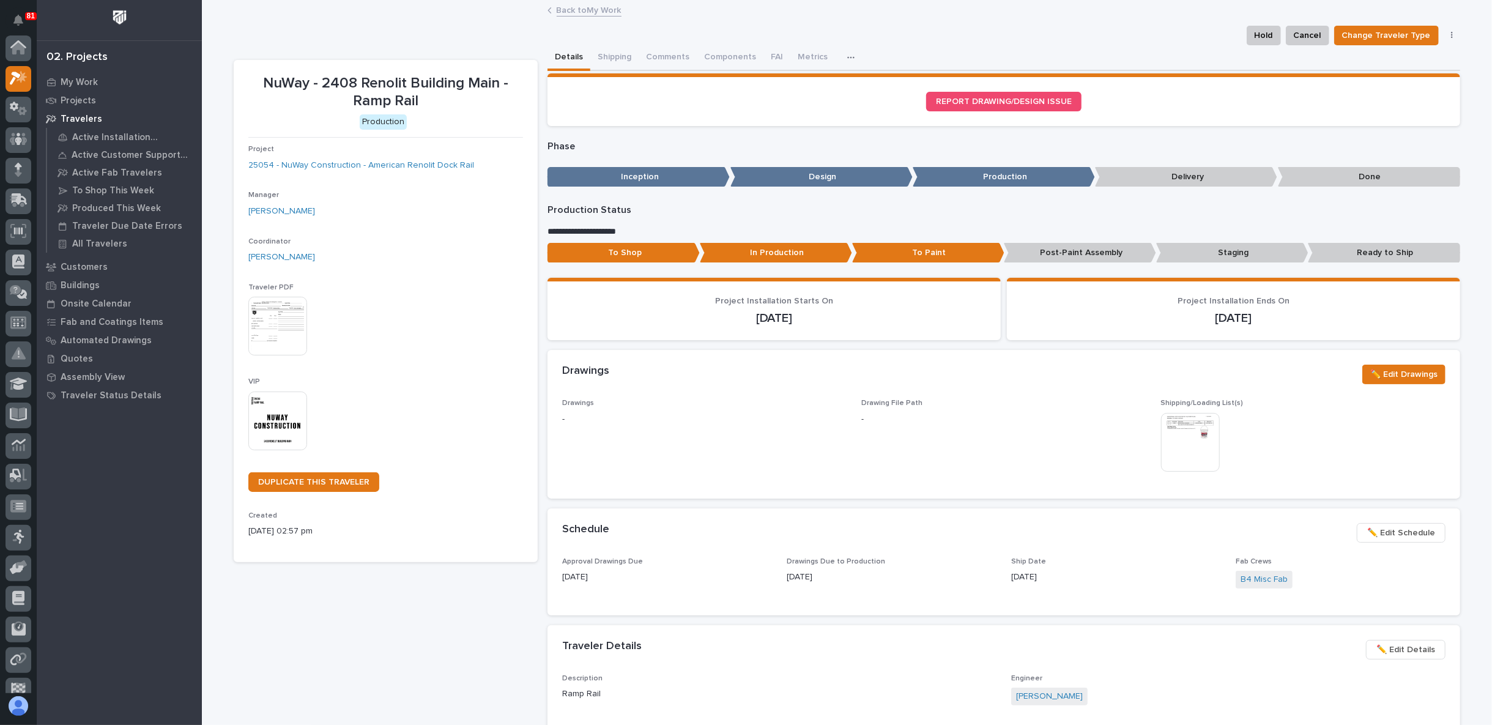
scroll to position [31, 0]
click at [668, 57] on button "Comments (3)" at bounding box center [672, 58] width 68 height 26
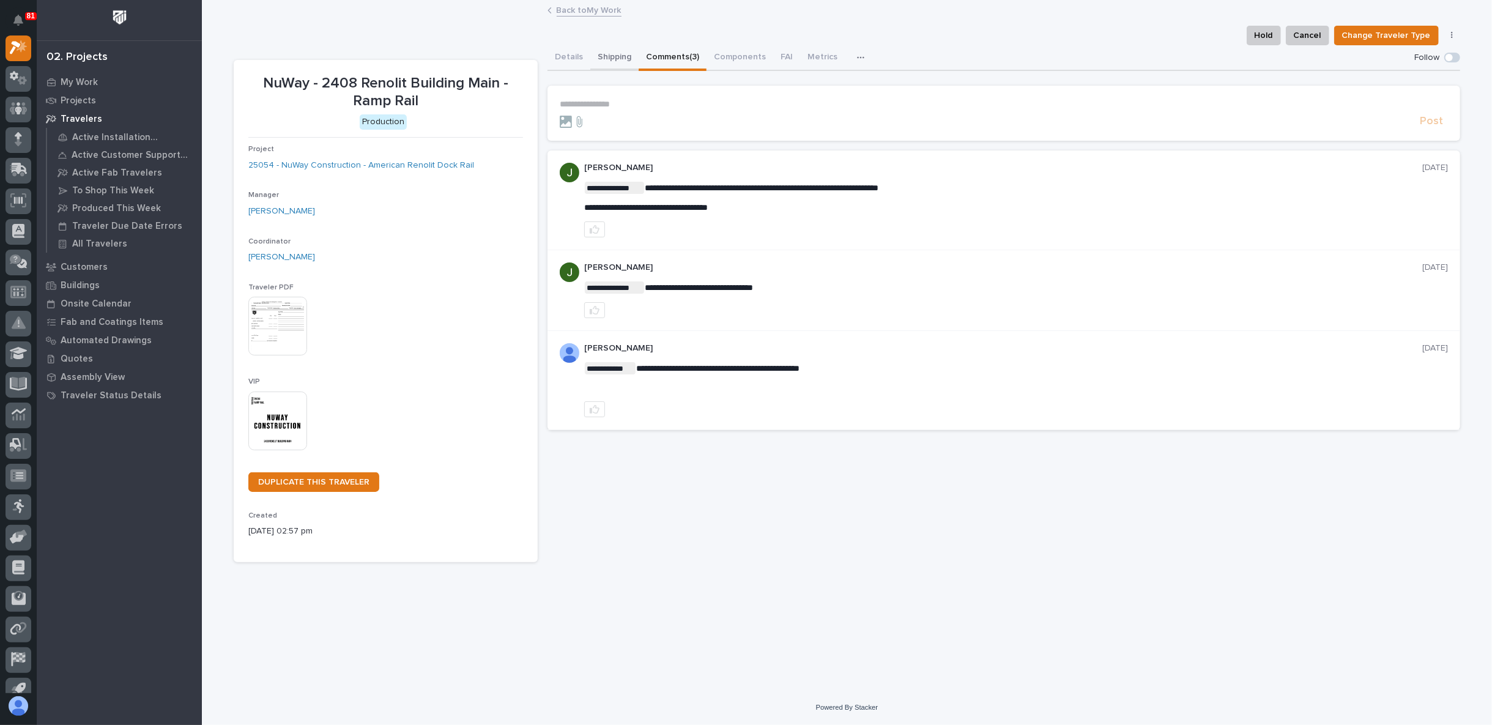
click at [614, 58] on button "Shipping" at bounding box center [614, 58] width 48 height 26
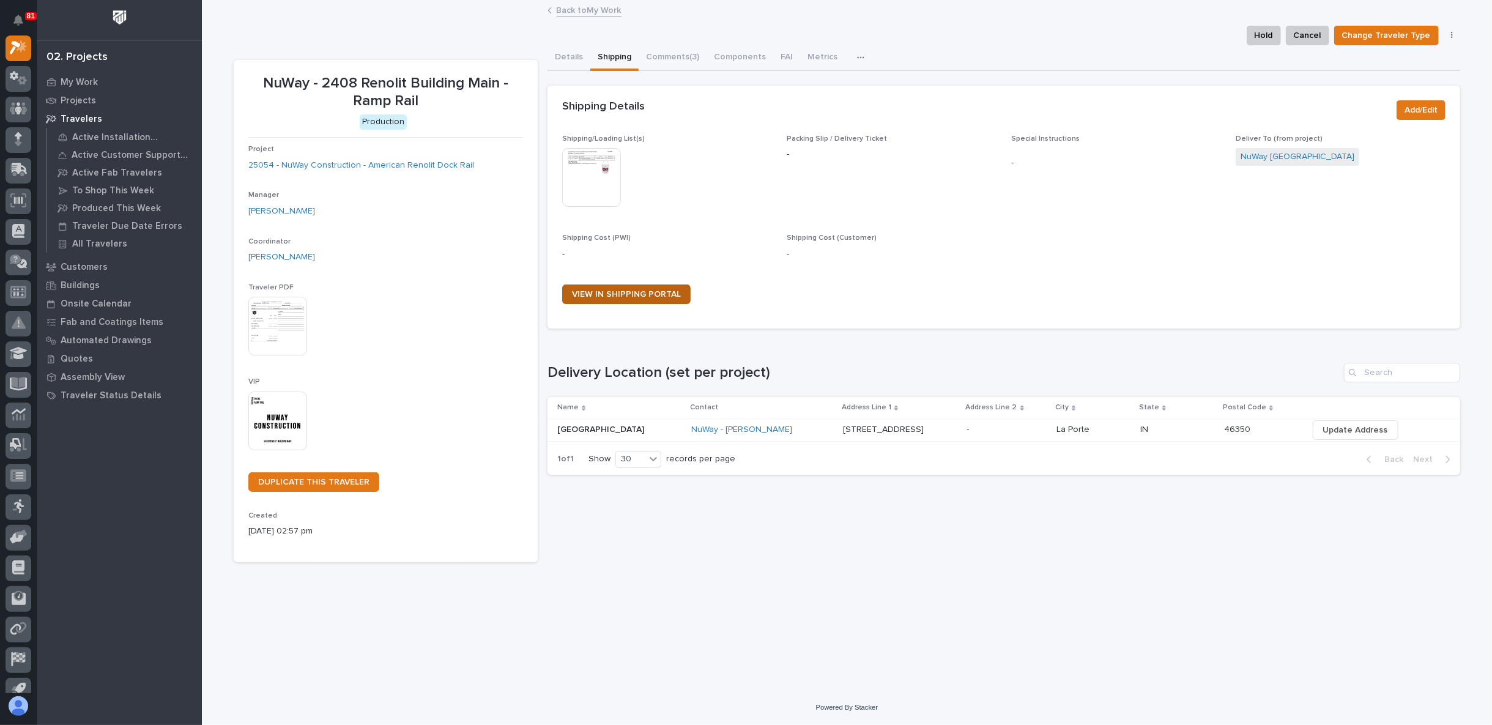
click at [624, 299] on link "VIEW IN SHIPPING PORTAL" at bounding box center [626, 294] width 128 height 20
click at [570, 9] on link "Back to My Work" at bounding box center [589, 9] width 65 height 14
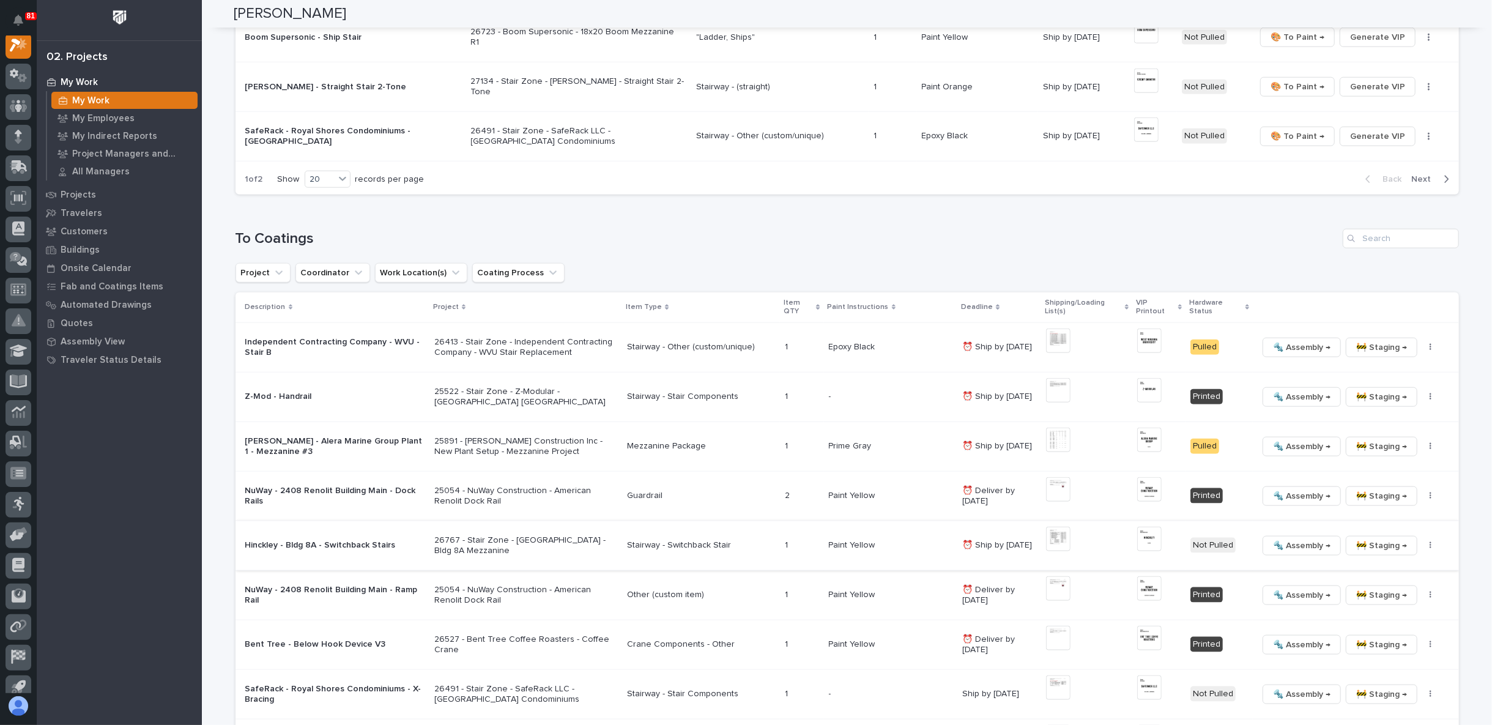
scroll to position [1223, 0]
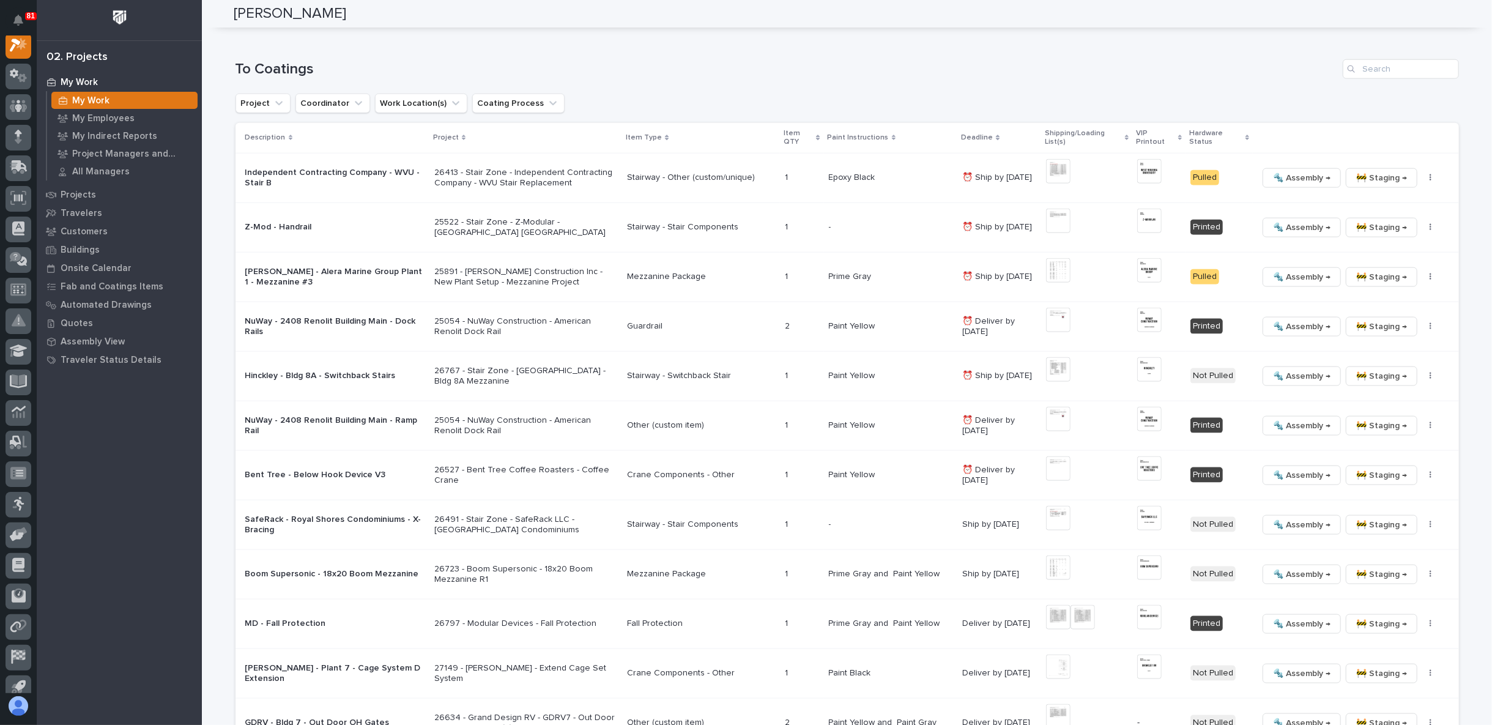
click at [471, 320] on p "25054 - NuWay Construction - American Renolit Dock Rail" at bounding box center [525, 326] width 183 height 21
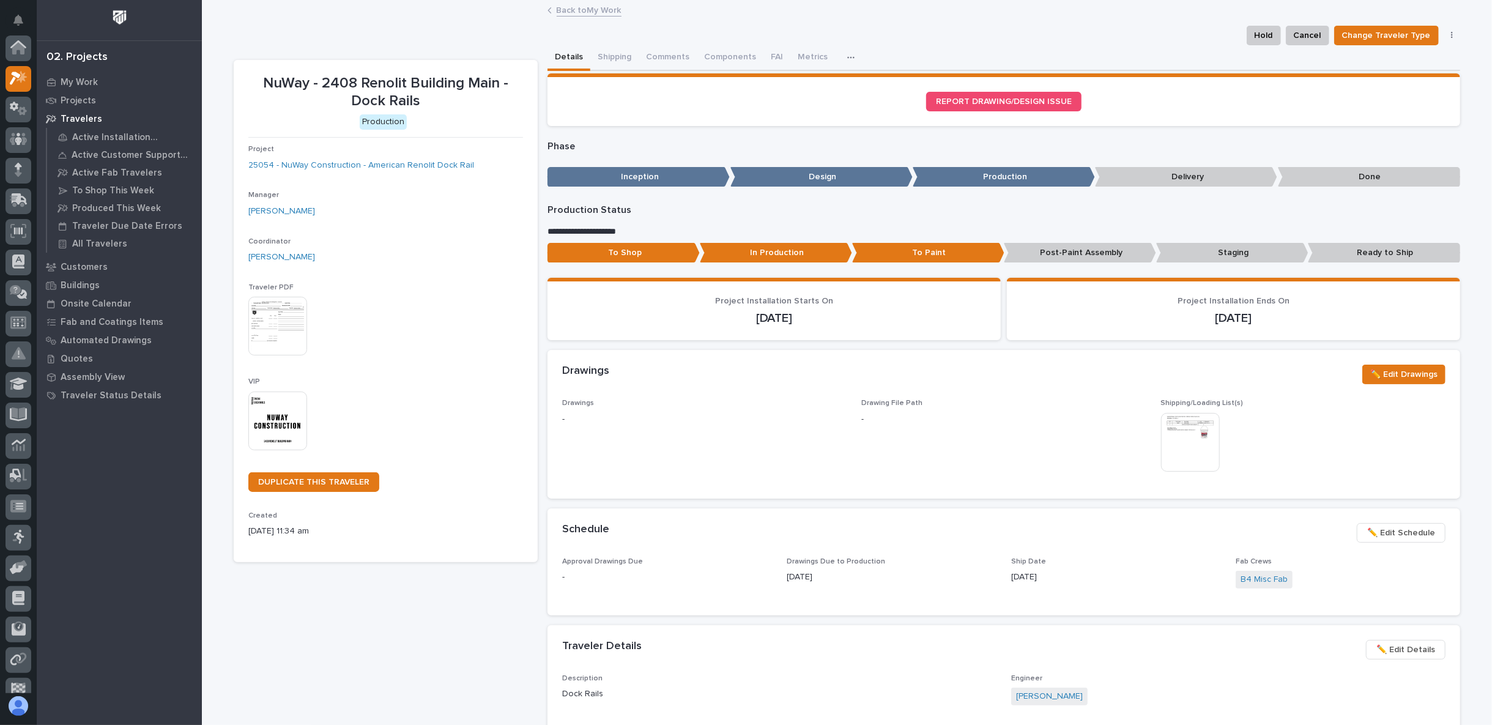
scroll to position [31, 0]
click at [599, 57] on button "Shipping" at bounding box center [614, 58] width 48 height 26
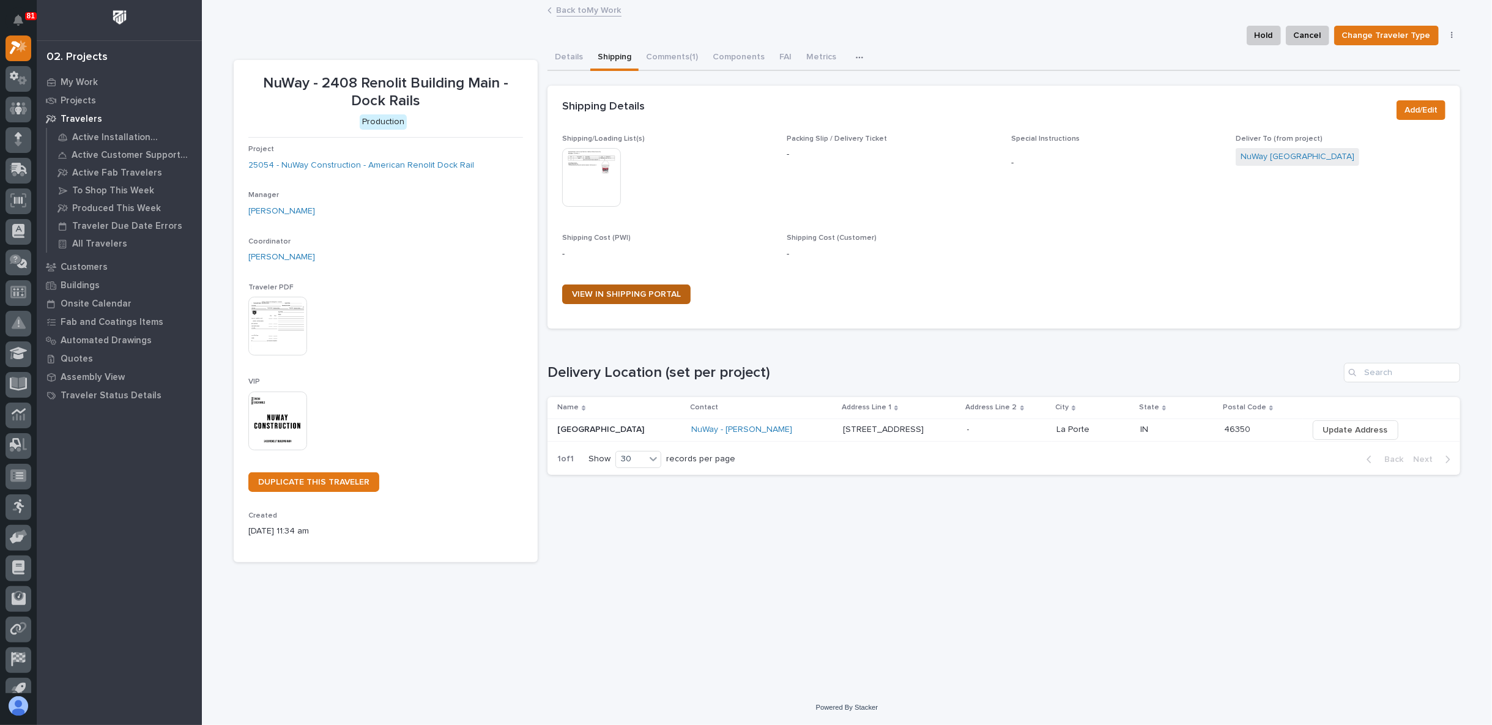
click at [629, 292] on span "VIEW IN SHIPPING PORTAL" at bounding box center [626, 294] width 109 height 9
